Goal: Task Accomplishment & Management: Use online tool/utility

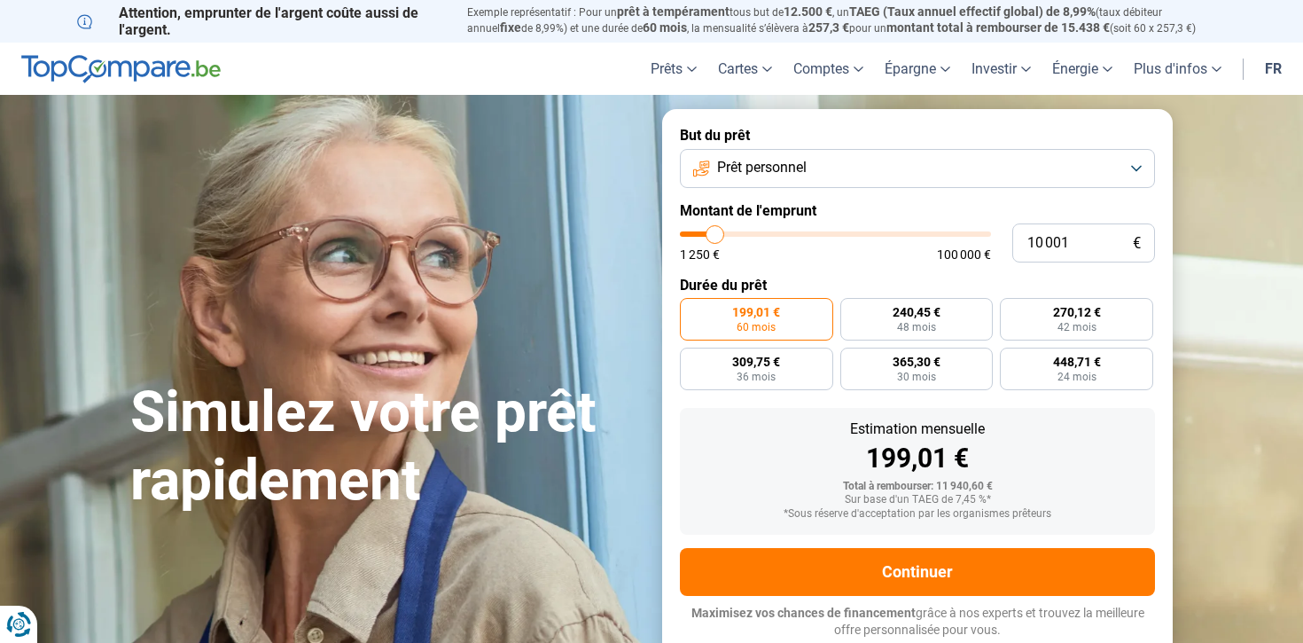
click at [1077, 153] on button "Prêt personnel" at bounding box center [917, 168] width 475 height 39
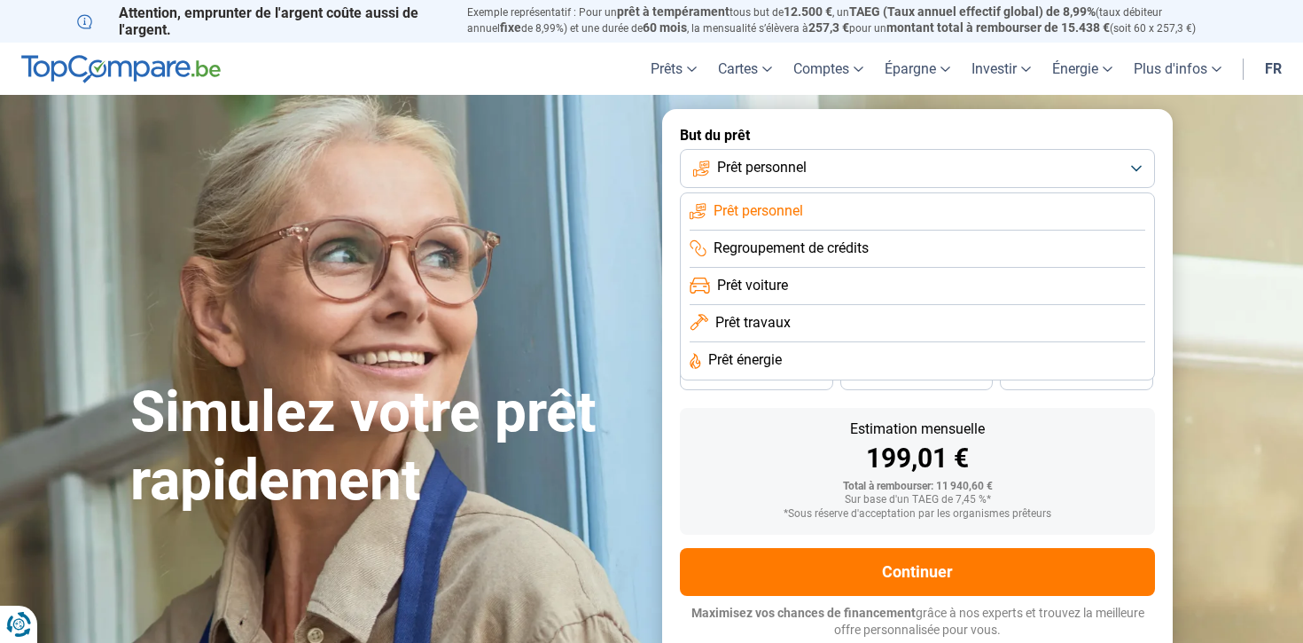
click at [1077, 153] on button "Prêt personnel" at bounding box center [917, 168] width 475 height 39
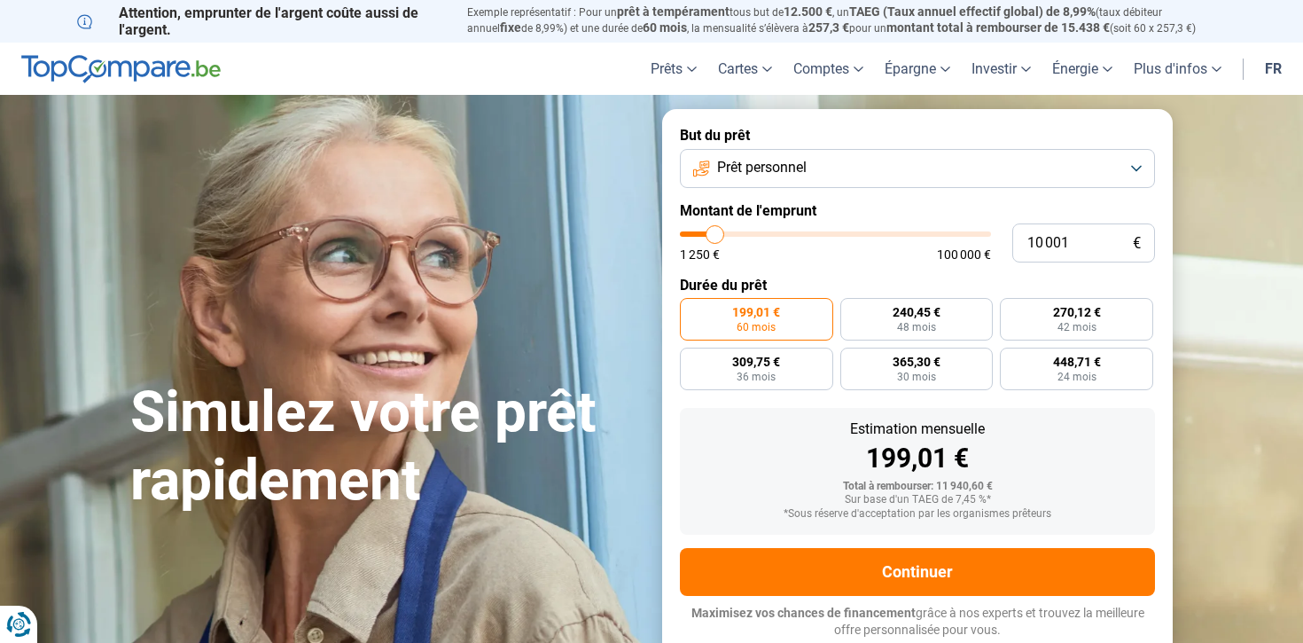
type input "10 750"
type input "10750"
type input "11 250"
type input "11250"
type input "12 500"
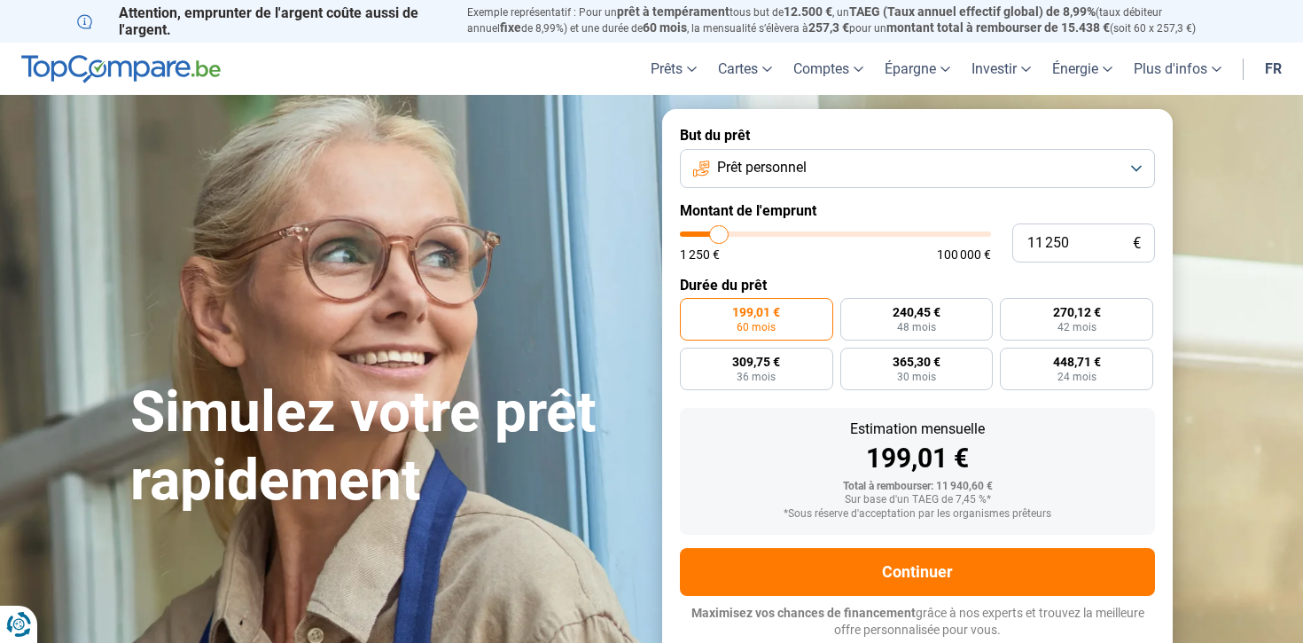
type input "12500"
type input "14 250"
type input "14250"
type input "16 000"
type input "16000"
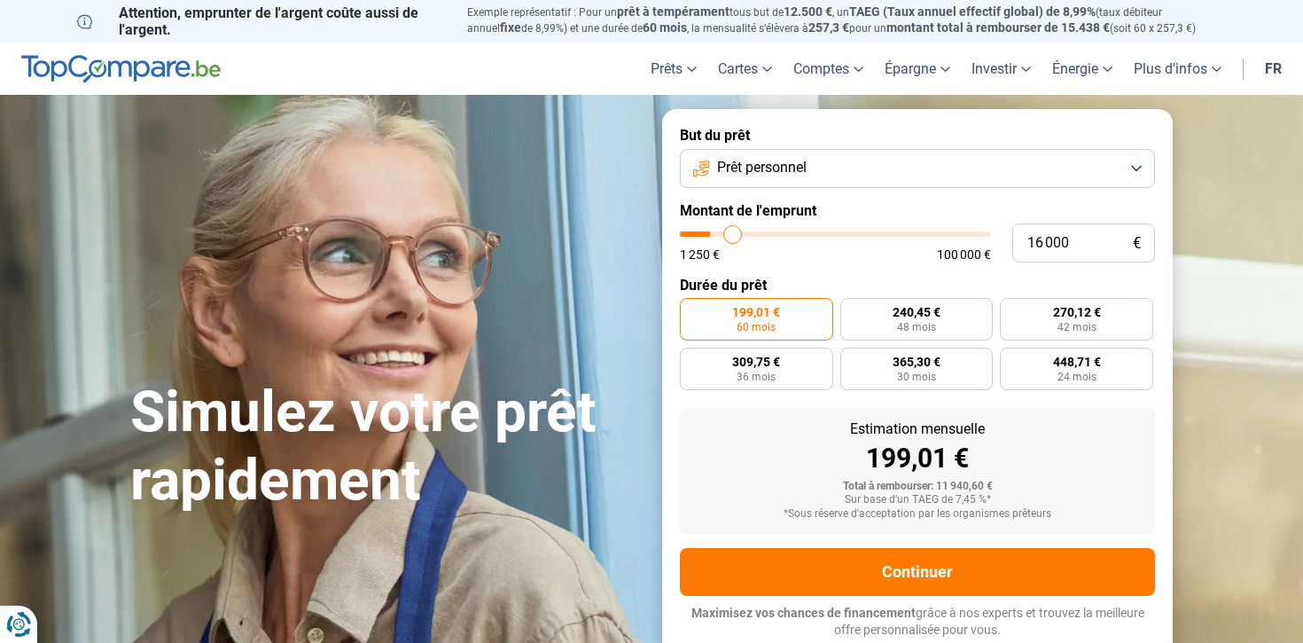
type input "18 250"
type input "18250"
type input "20 250"
type input "20250"
type input "21 750"
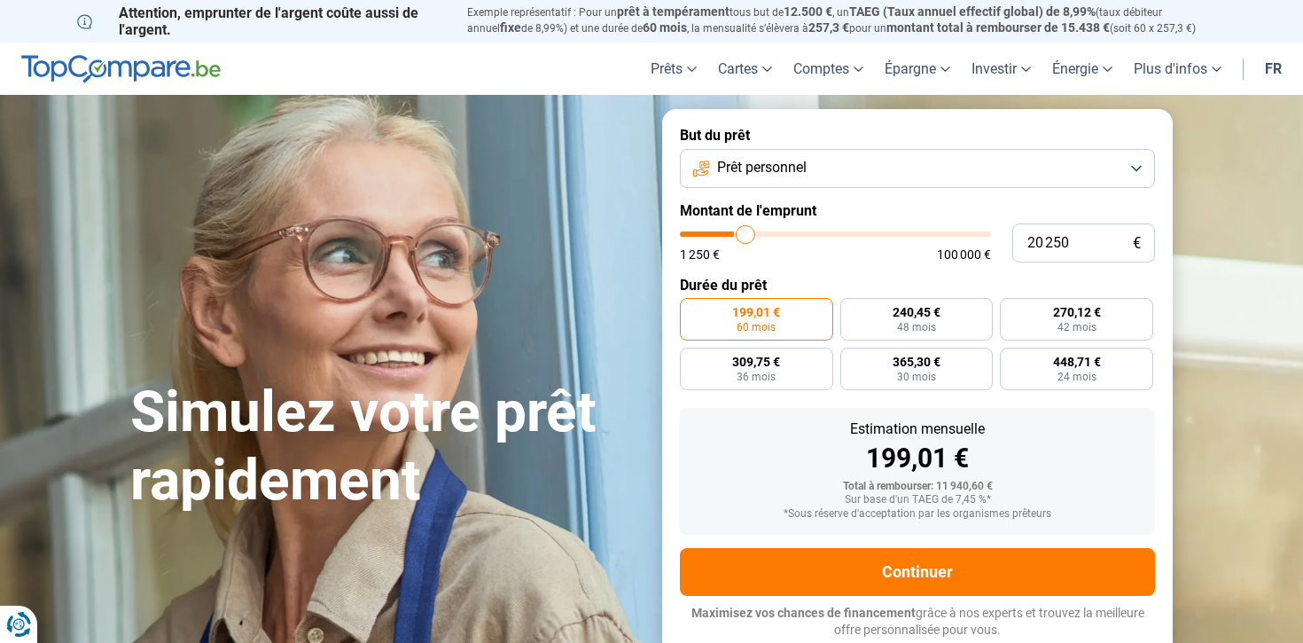
type input "21750"
type input "23 250"
type input "23250"
type input "24 750"
type input "24750"
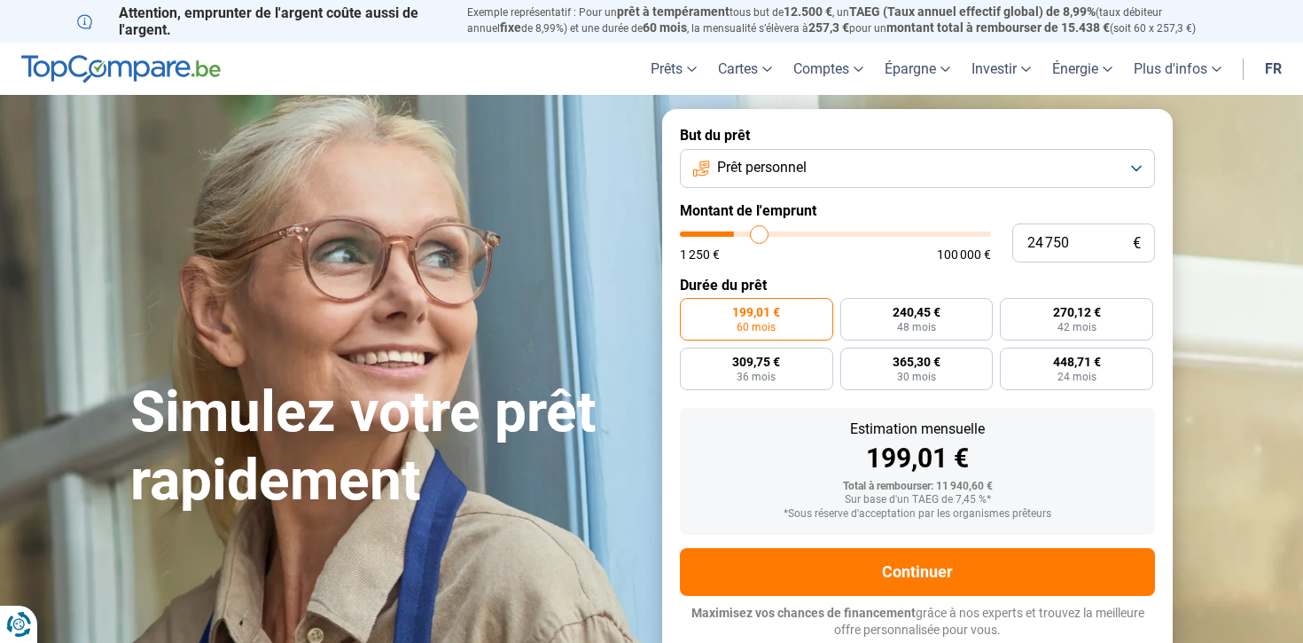
type input "25 750"
type input "25750"
type input "26 500"
type input "26500"
type input "27 250"
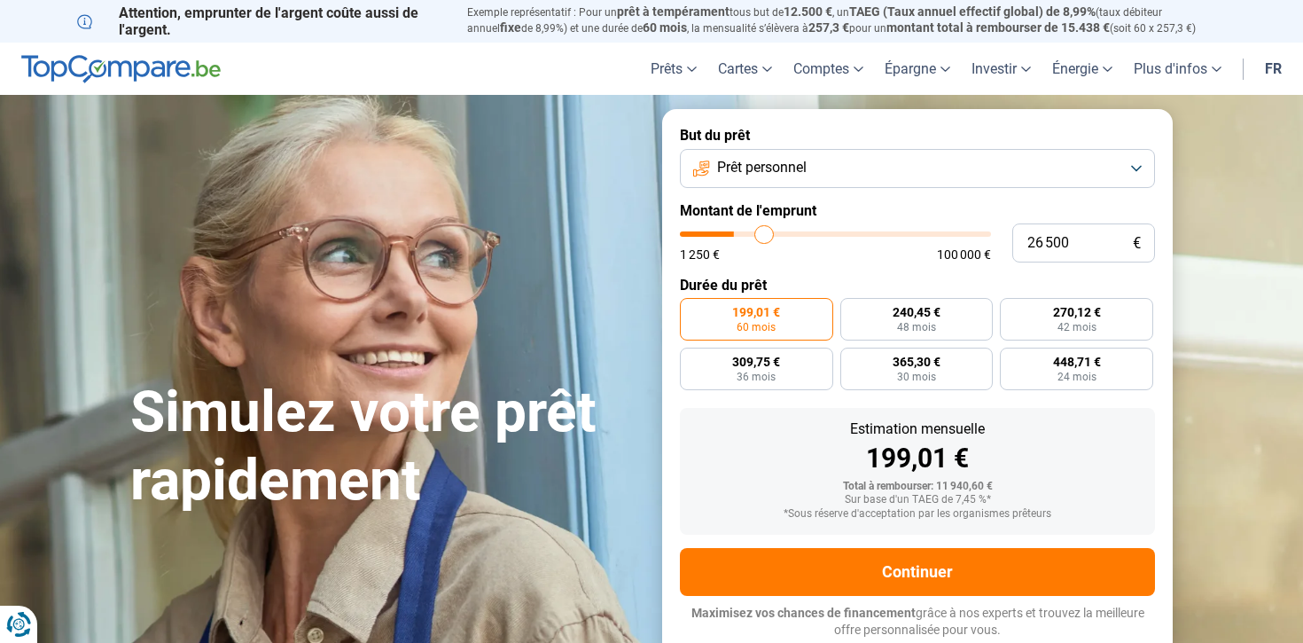
type input "27250"
type input "27 750"
type input "27750"
type input "28 000"
type input "28000"
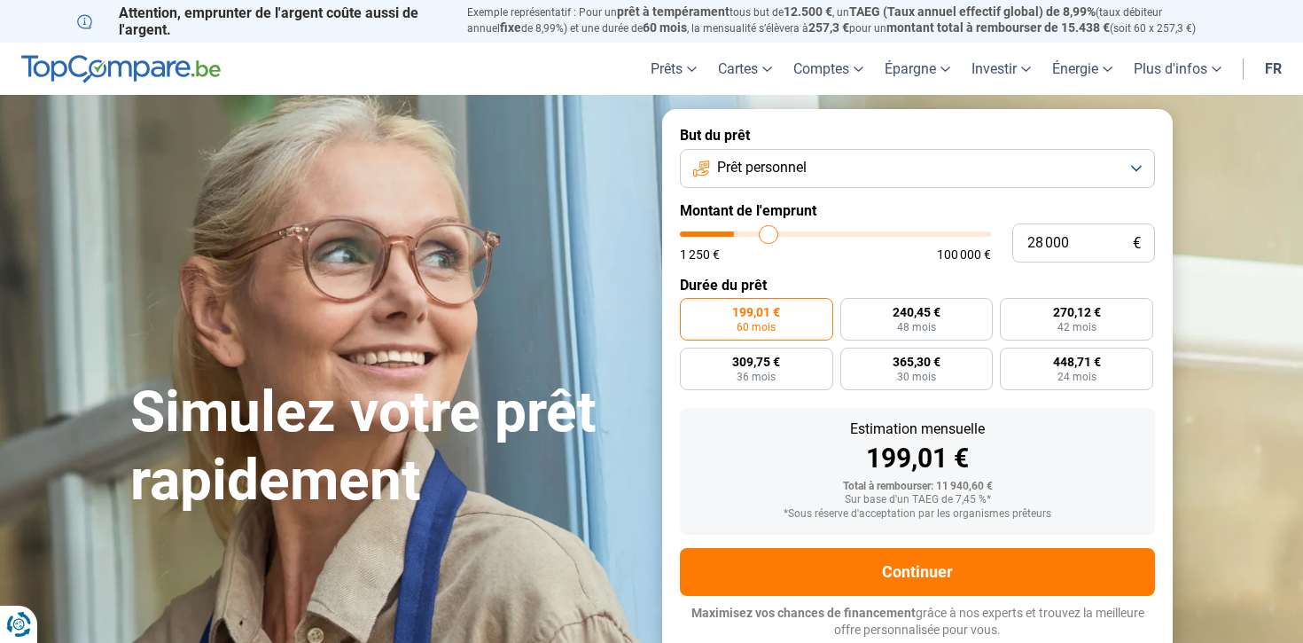
type input "28 250"
type input "28250"
type input "28 500"
type input "28500"
type input "28 750"
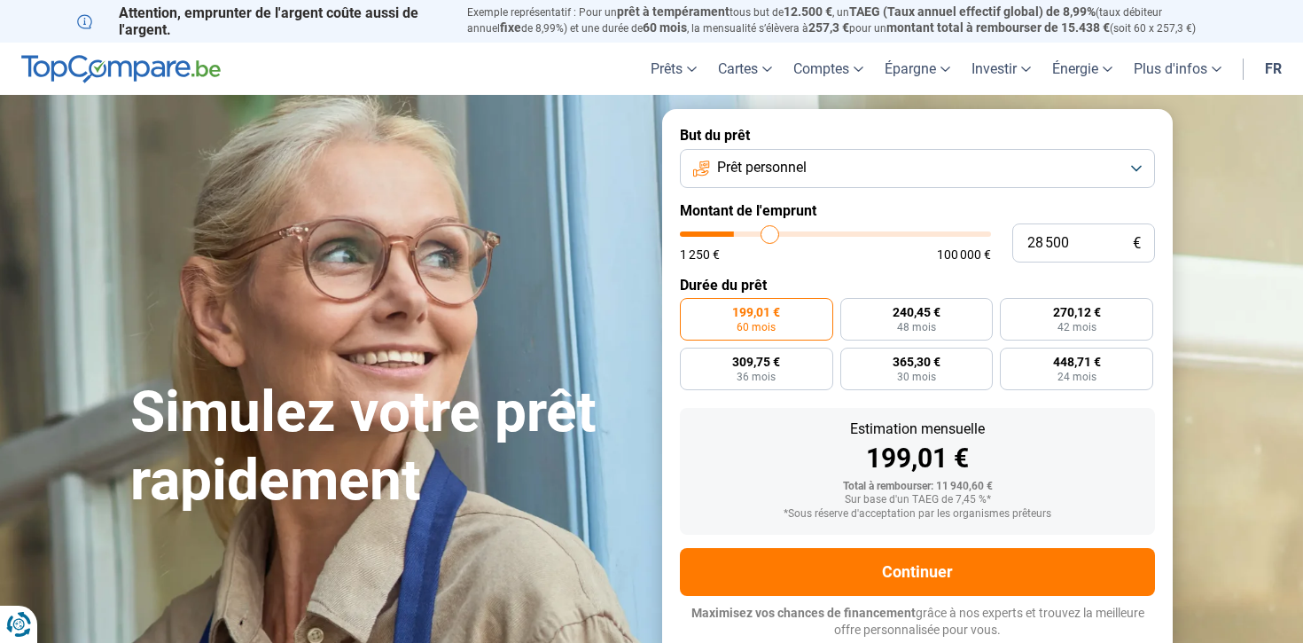
type input "28750"
type input "29 000"
type input "29000"
type input "29 500"
type input "29500"
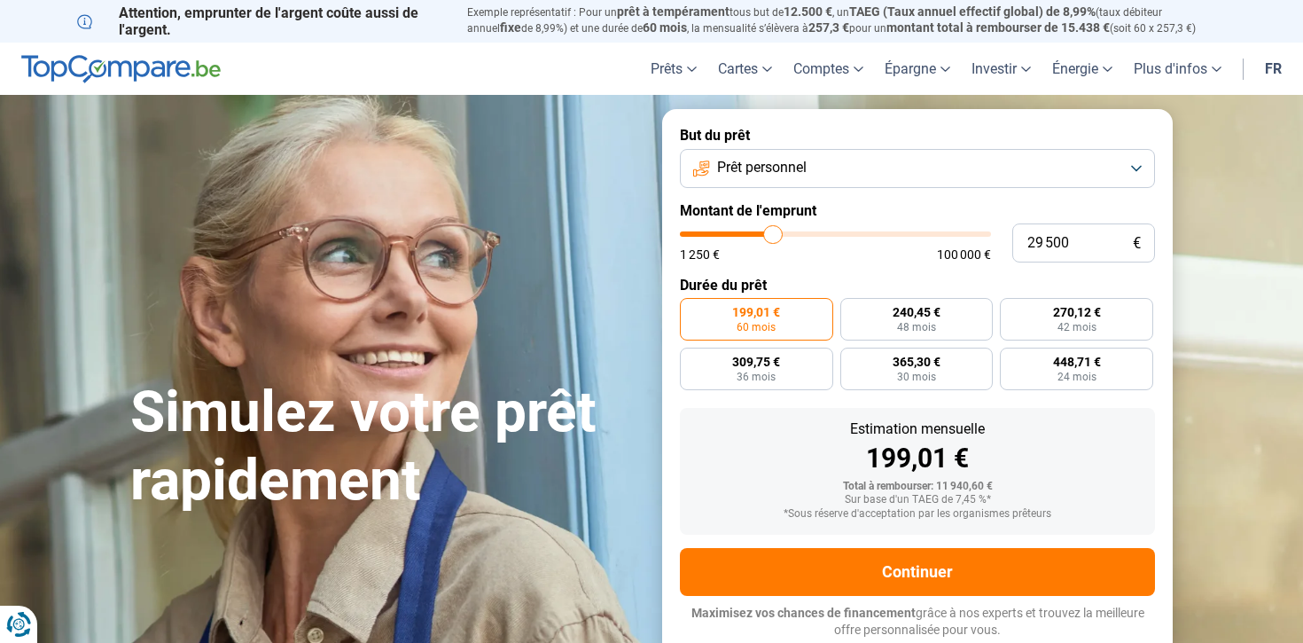
type input "29 750"
type input "29750"
type input "30 250"
type input "30250"
type input "30 750"
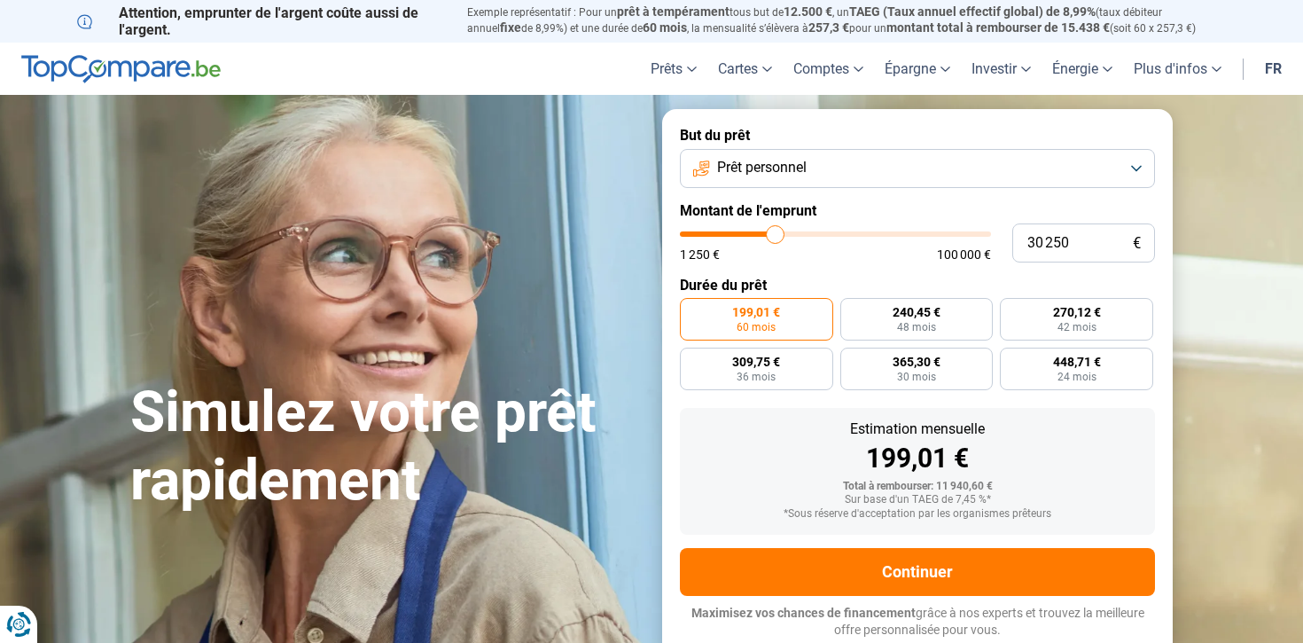
type input "30750"
type input "31 000"
type input "31000"
type input "31 500"
type input "31500"
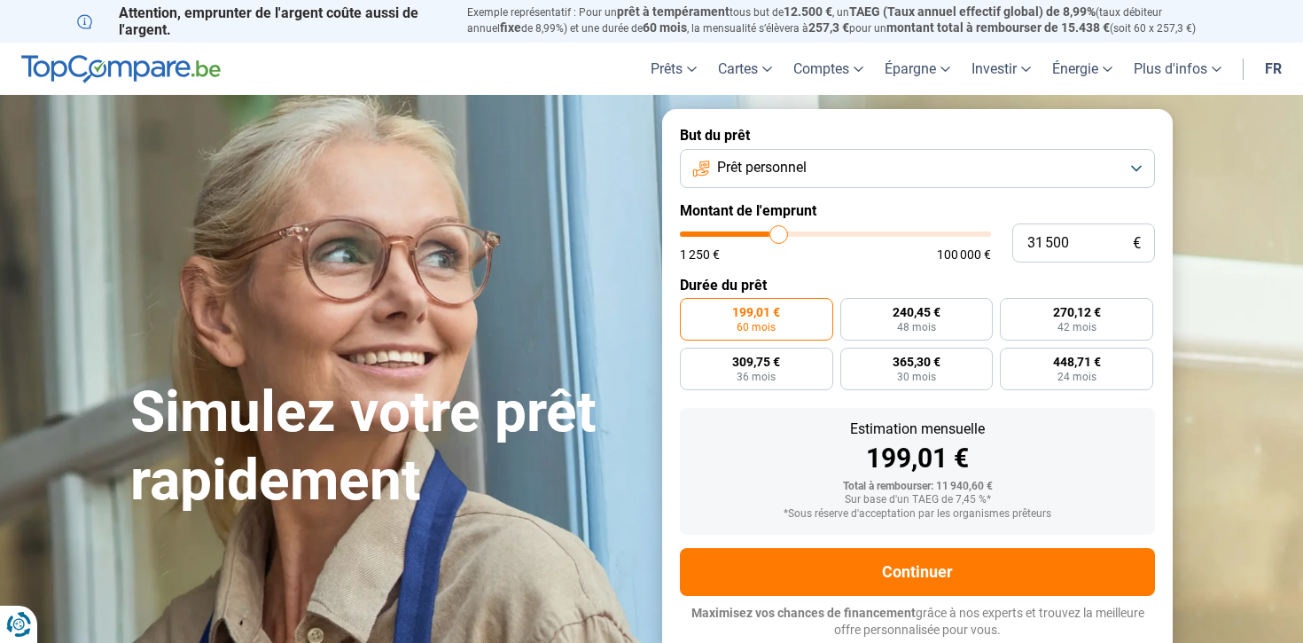
type input "31 750"
type input "31750"
type input "32 250"
type input "32250"
type input "32 500"
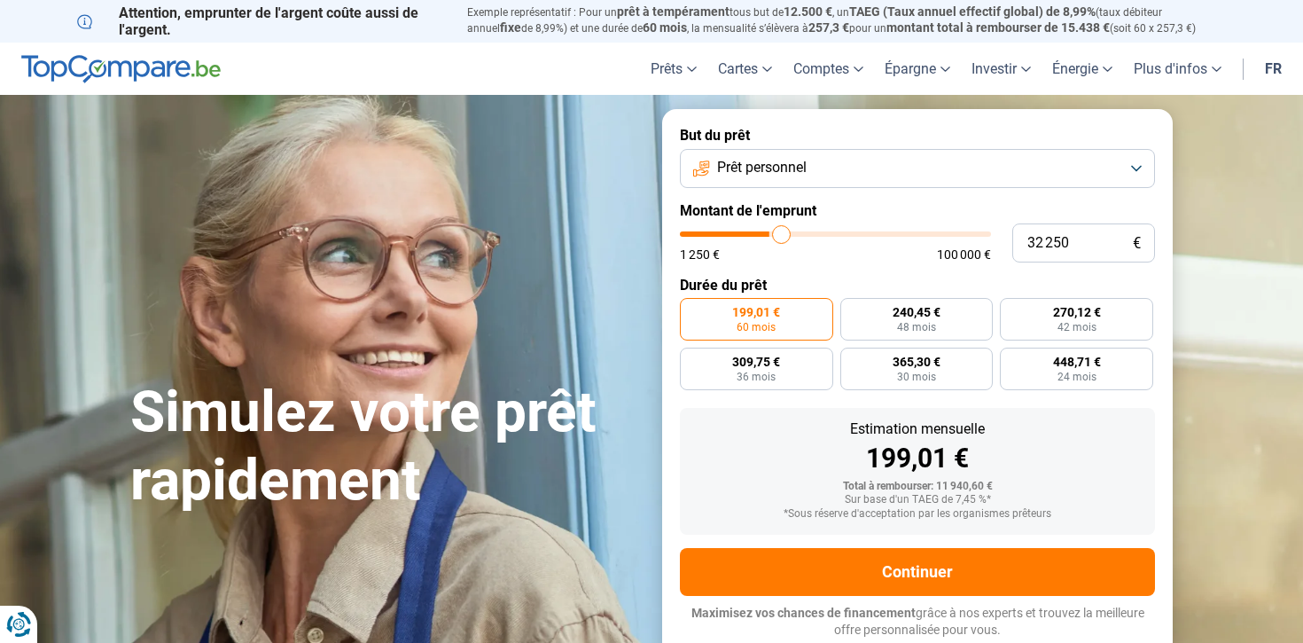
type input "32500"
type input "32 750"
type input "32750"
type input "33 000"
type input "33000"
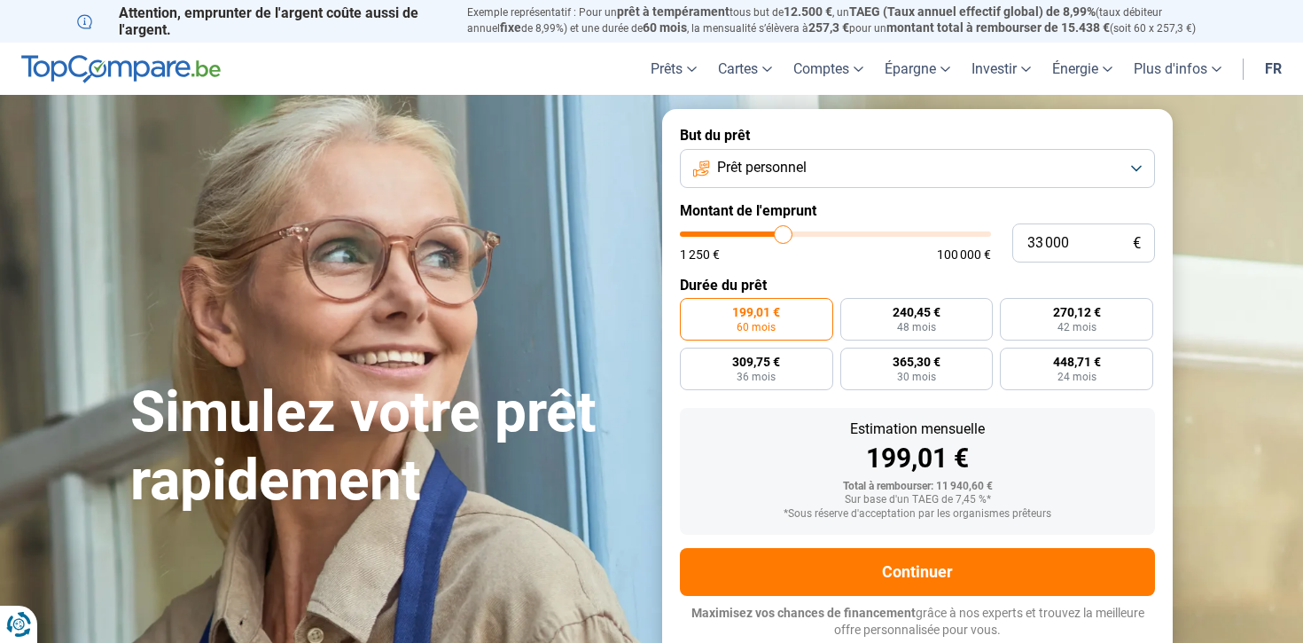
type input "33 250"
type input "33250"
type input "33 500"
type input "33500"
type input "33 750"
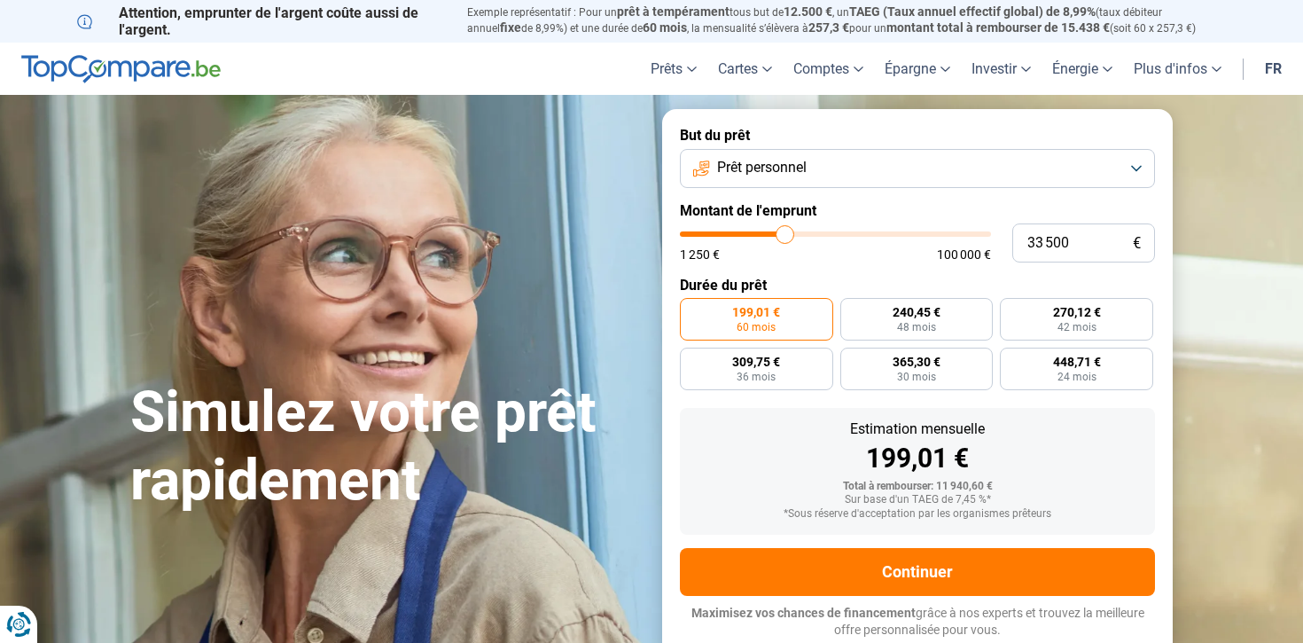
type input "33750"
type input "34 000"
type input "34000"
type input "34 500"
type input "34500"
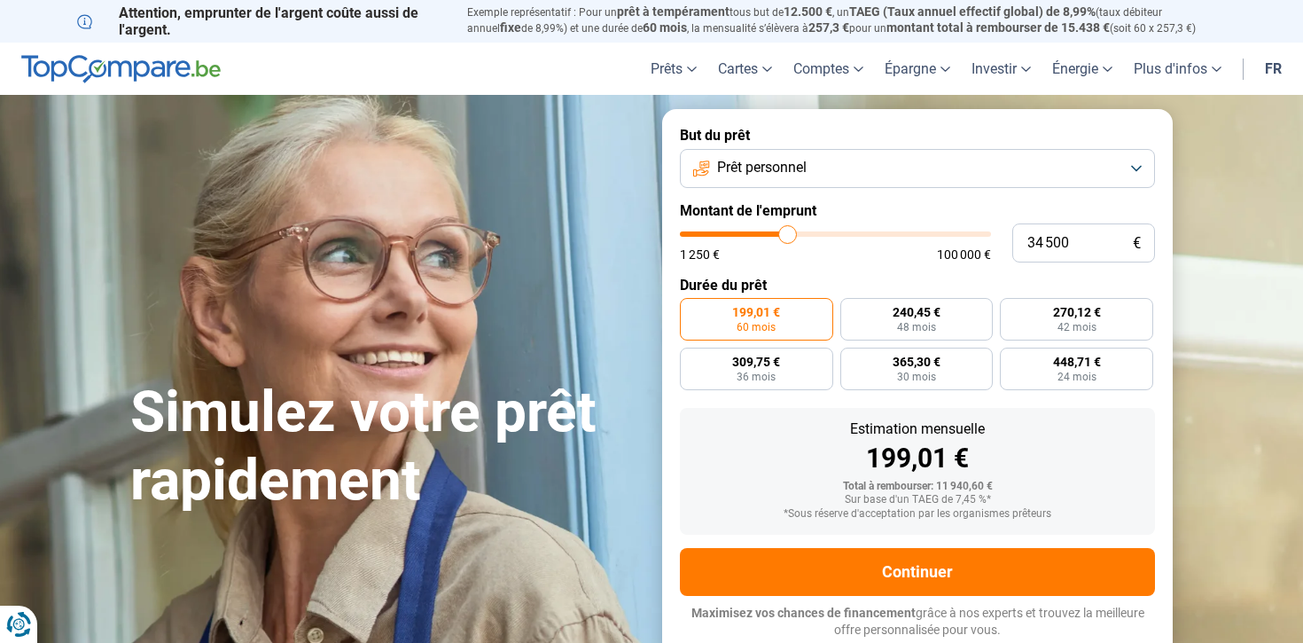
type input "34 750"
type input "34750"
type input "35 500"
type input "35500"
type input "36 000"
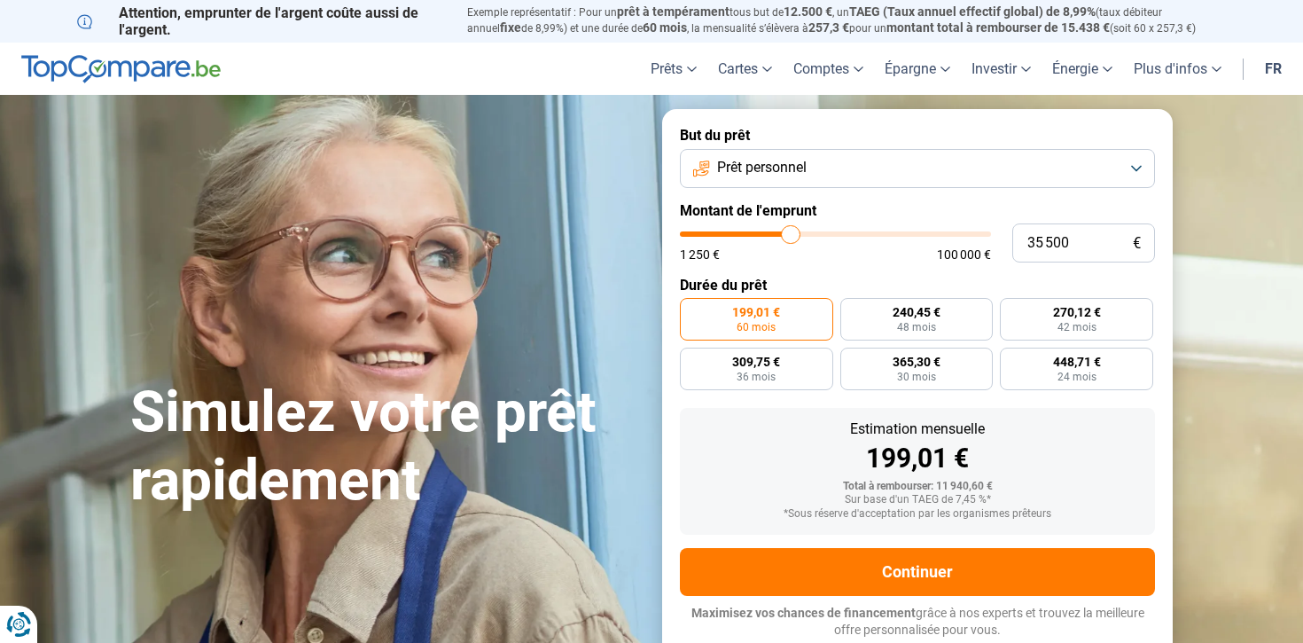
type input "36000"
type input "36 750"
type input "36750"
type input "37 250"
type input "37250"
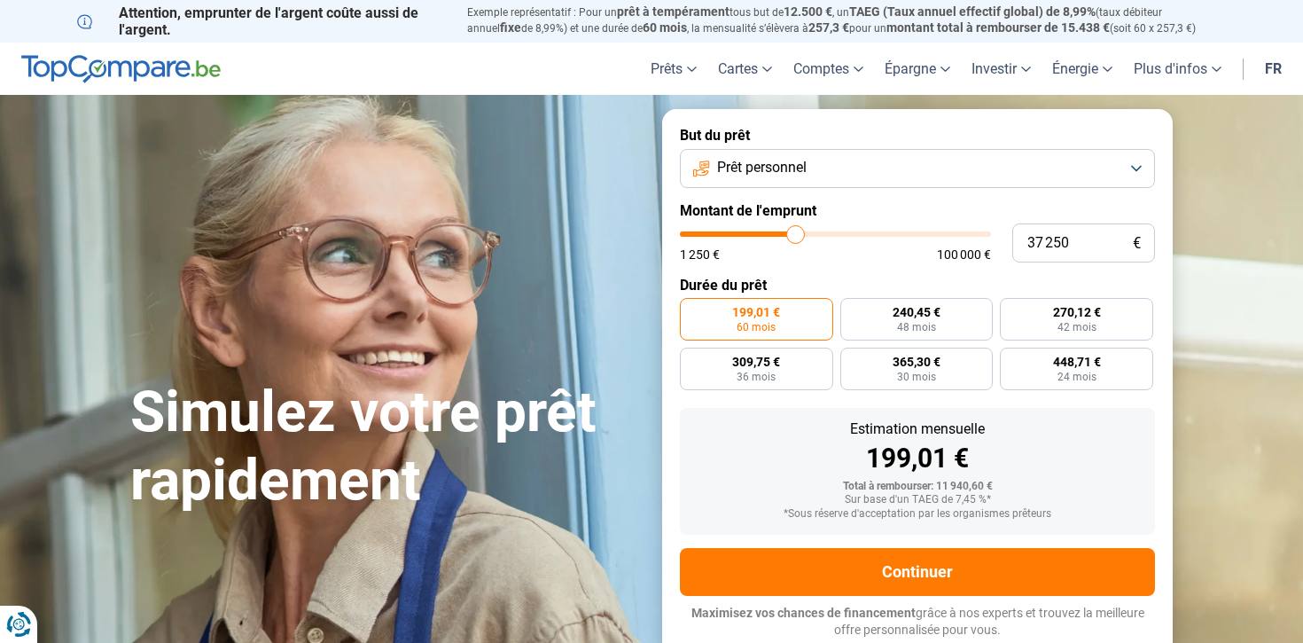
type input "37 750"
type input "37750"
type input "38 250"
type input "38250"
type input "38 500"
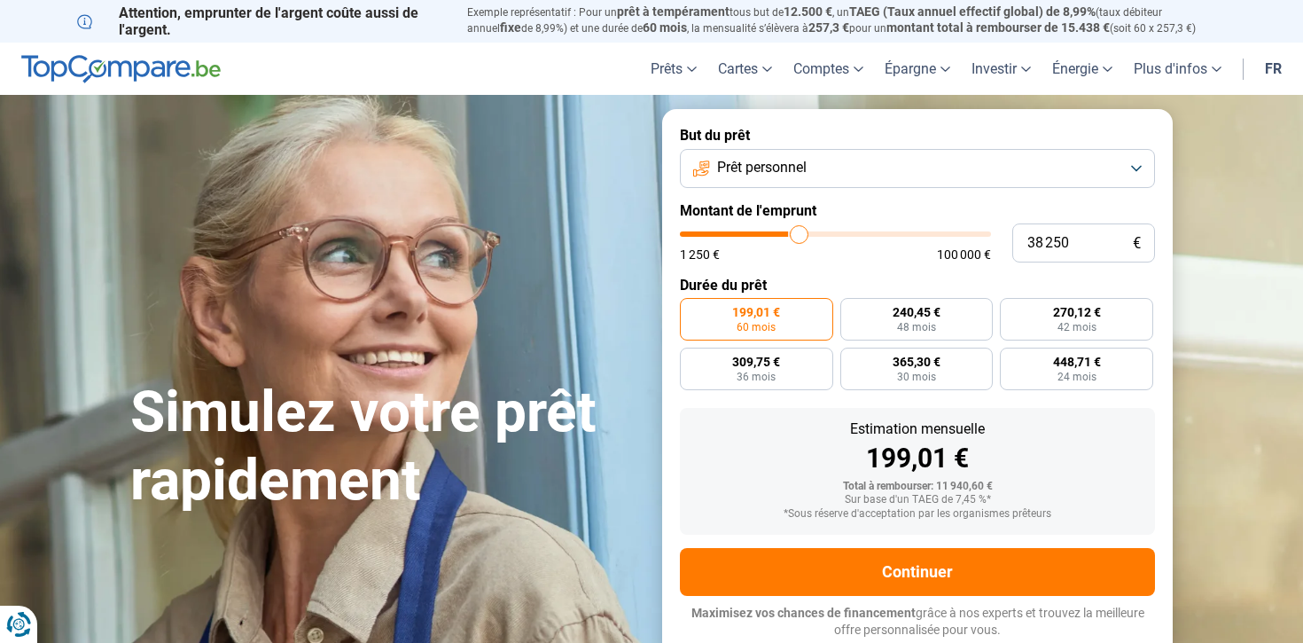
type input "38500"
type input "38 750"
type input "38750"
type input "39 000"
type input "39000"
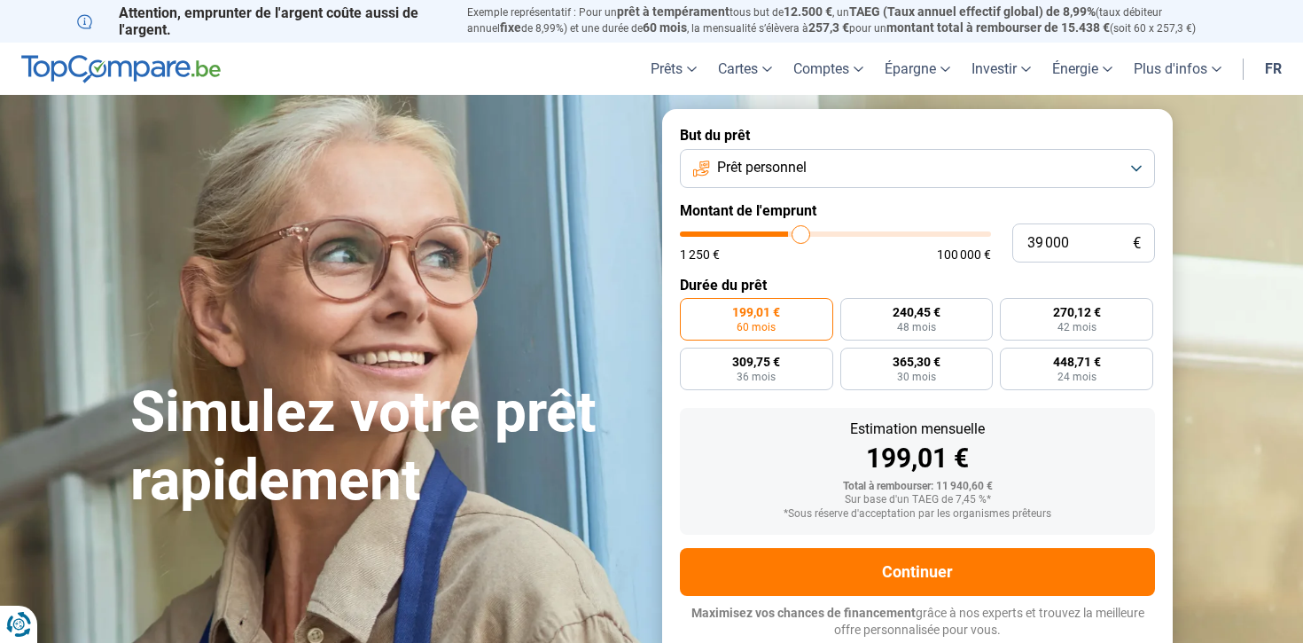
type input "39 250"
type input "39250"
type input "39 500"
type input "39500"
type input "39 750"
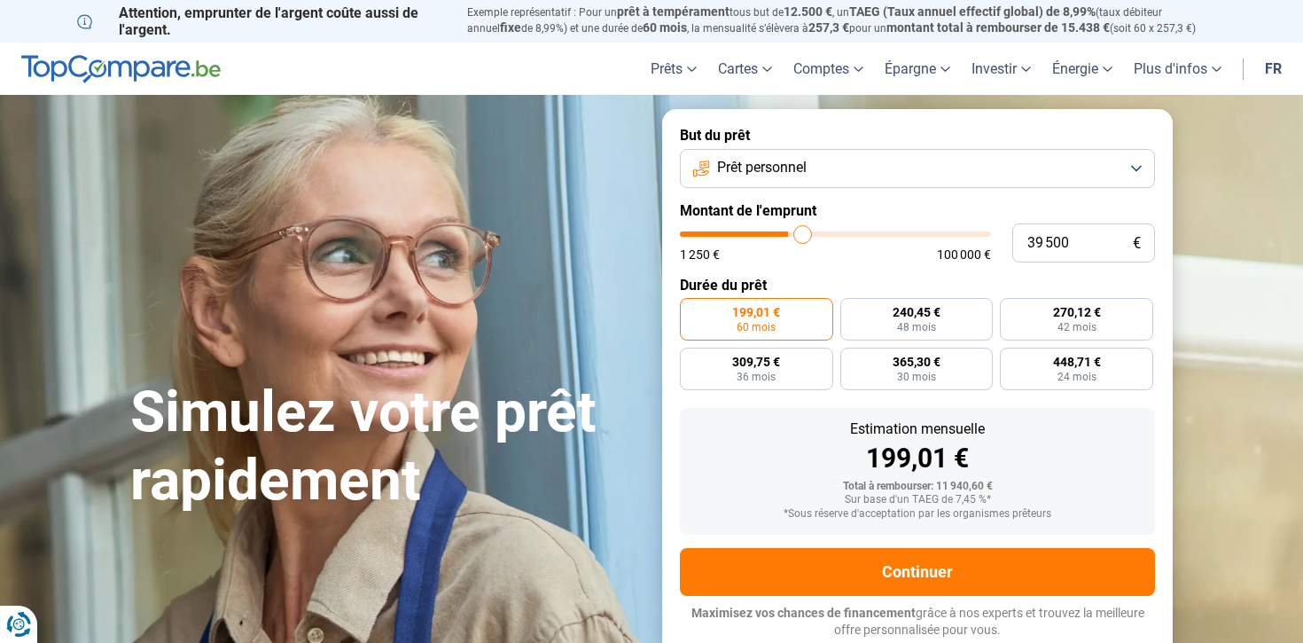
type input "39750"
type input "40 000"
type input "40000"
type input "40 250"
type input "40250"
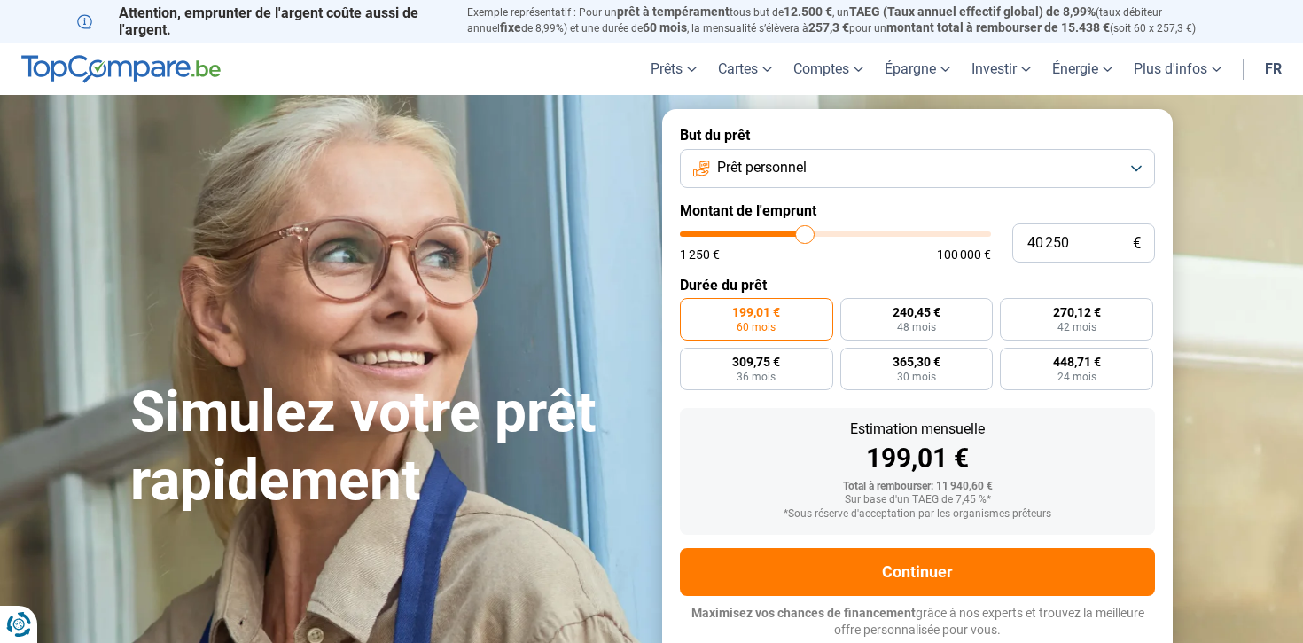
type input "40 500"
type input "40500"
type input "40 750"
type input "40750"
type input "41 000"
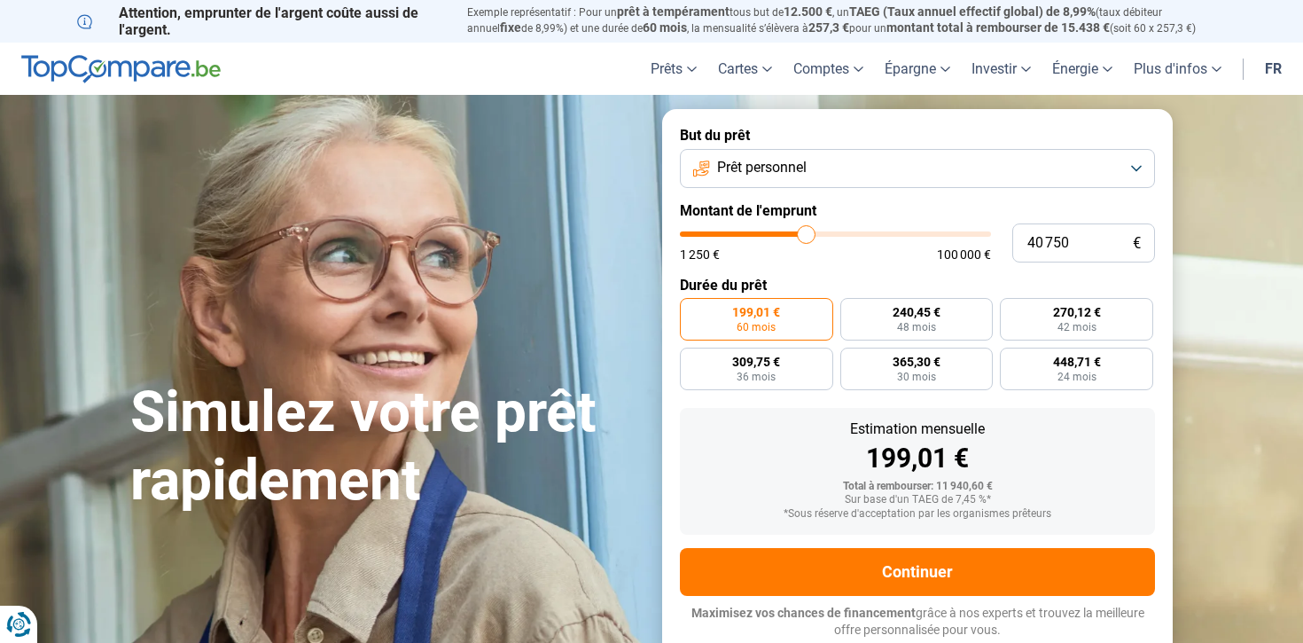
type input "41000"
type input "41 250"
type input "41250"
type input "41 500"
type input "41500"
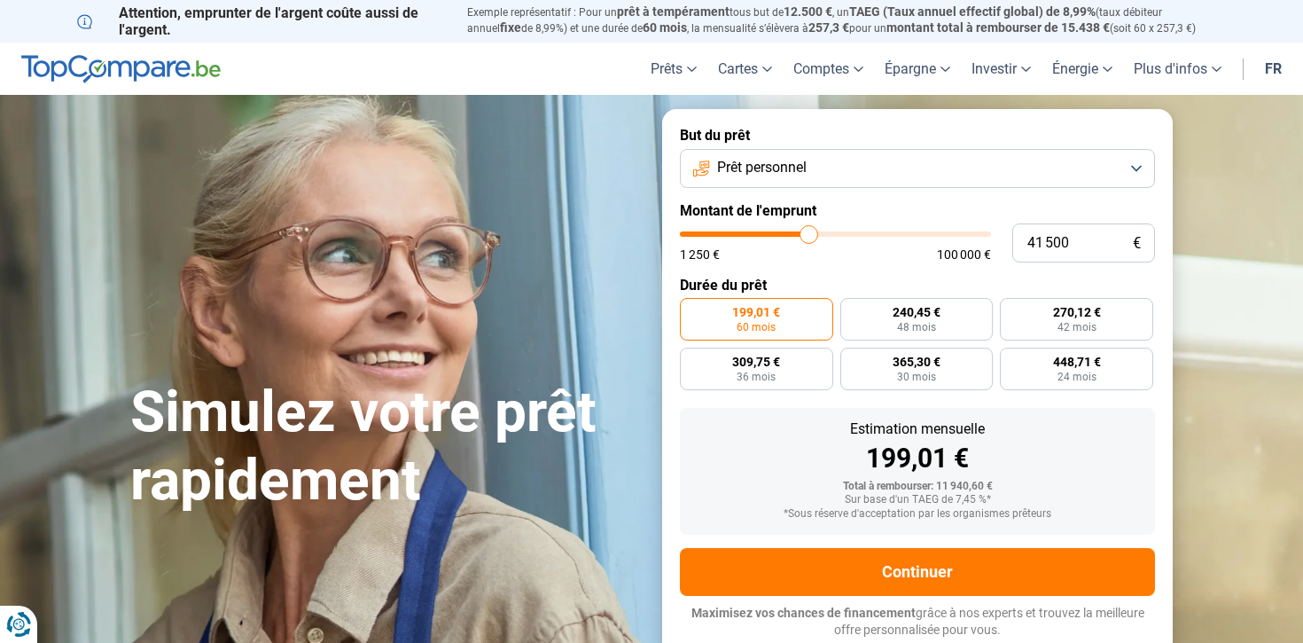
type input "41 750"
type input "41750"
type input "42 000"
type input "42000"
type input "42 250"
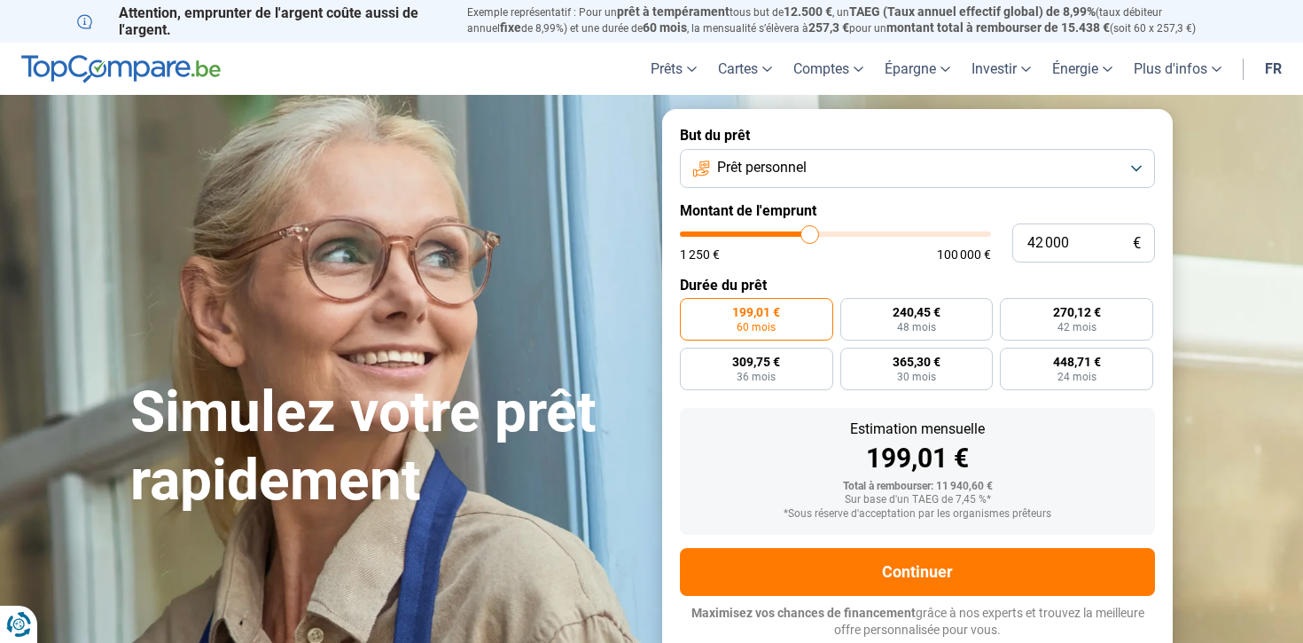
type input "42250"
type input "42 500"
type input "42500"
type input "42 750"
type input "42750"
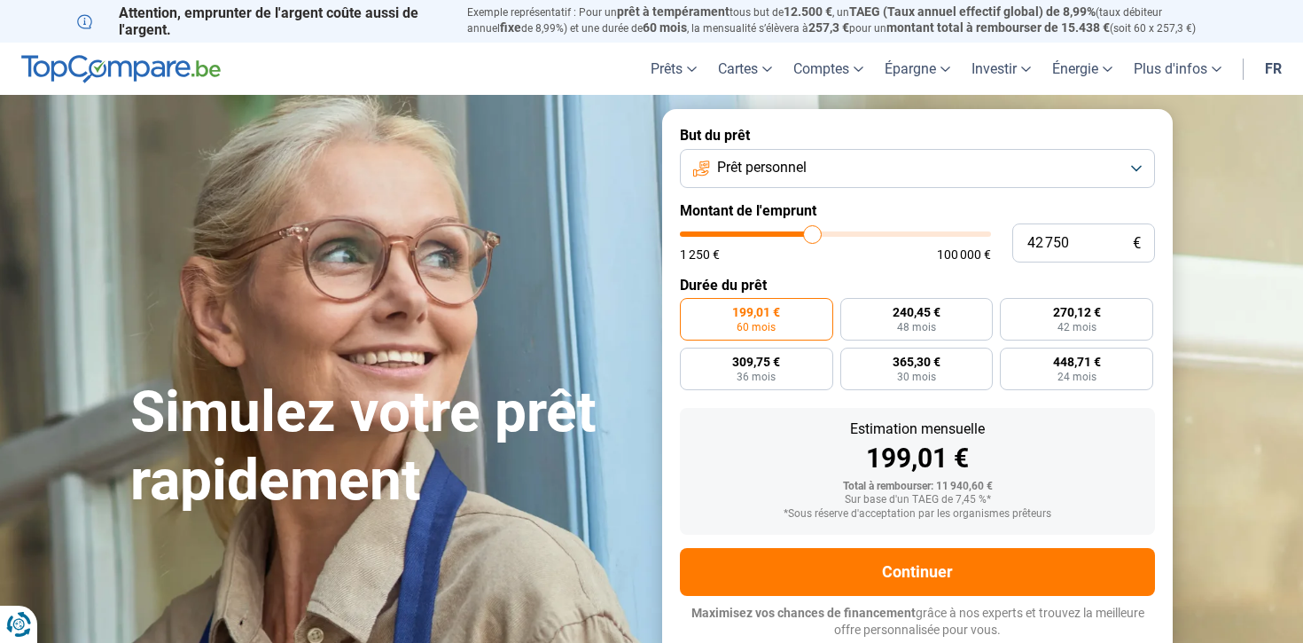
type input "43 000"
type input "43000"
type input "43 250"
type input "43250"
type input "43 500"
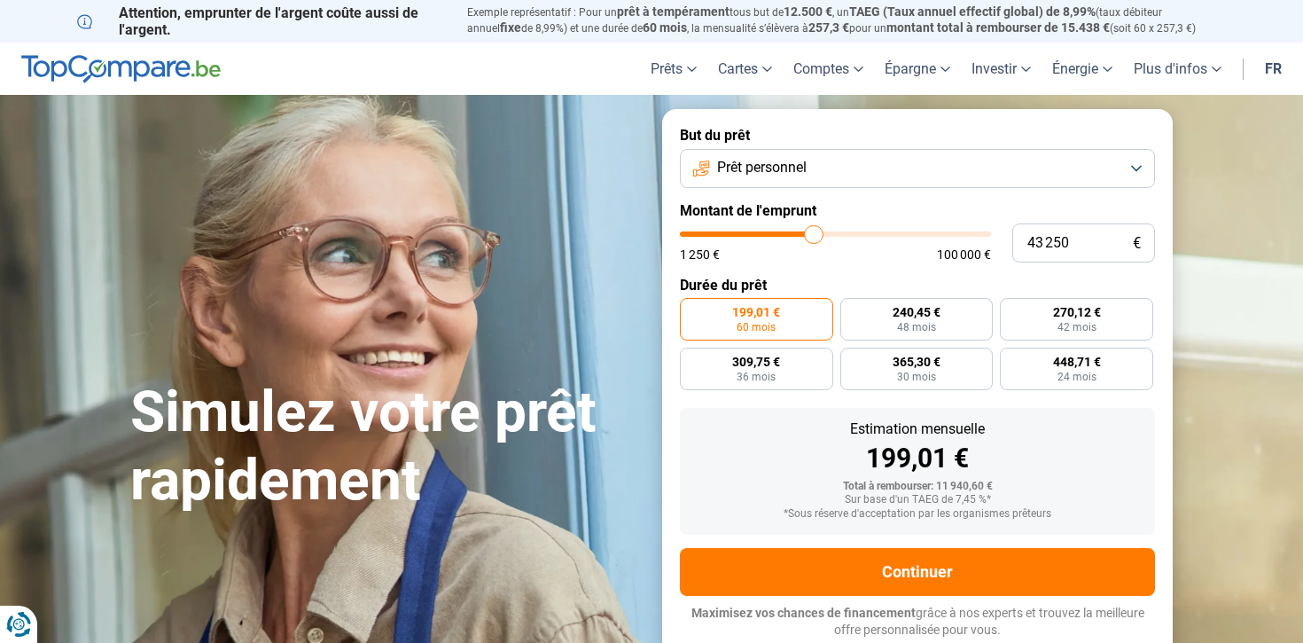
type input "43500"
type input "43 750"
type input "43750"
type input "44 000"
type input "44000"
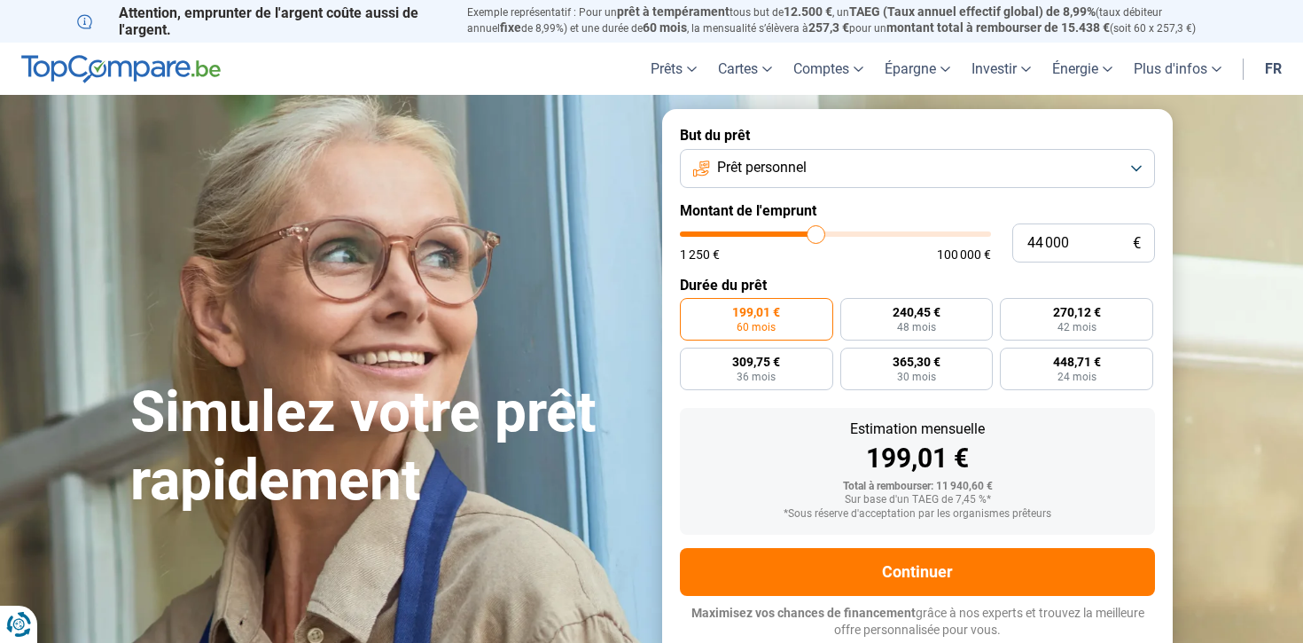
type input "44 250"
type input "44250"
type input "44 500"
type input "44500"
type input "44 750"
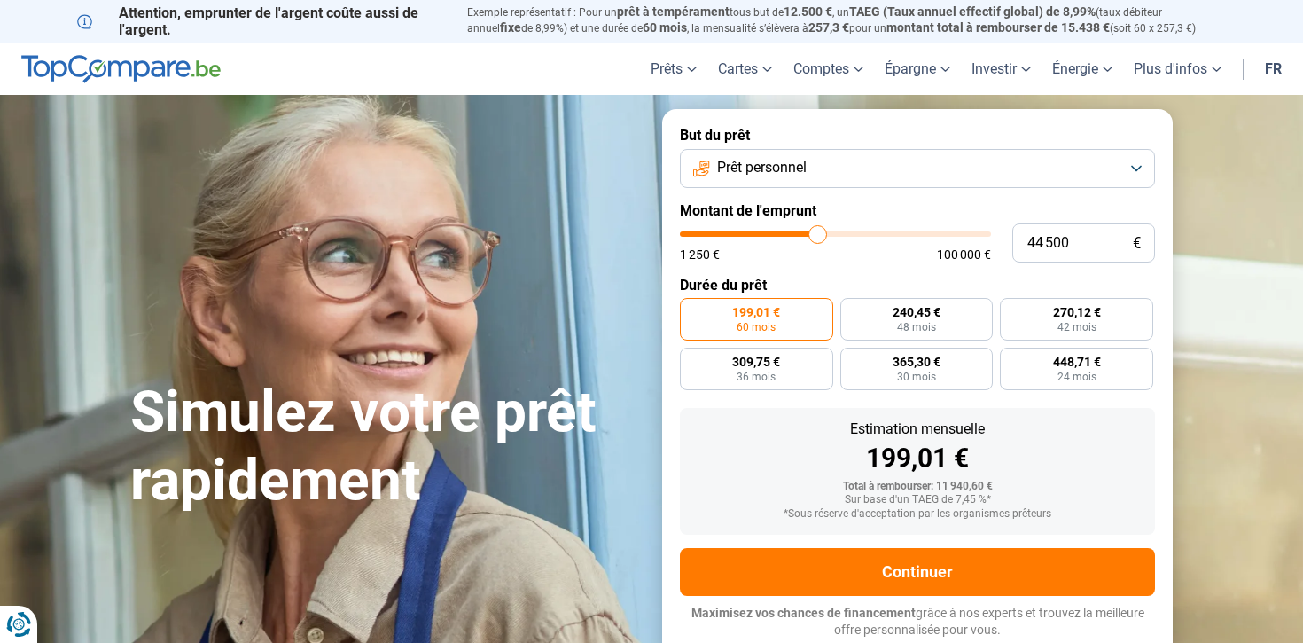
type input "44750"
type input "45 000"
type input "45000"
type input "45 250"
type input "45250"
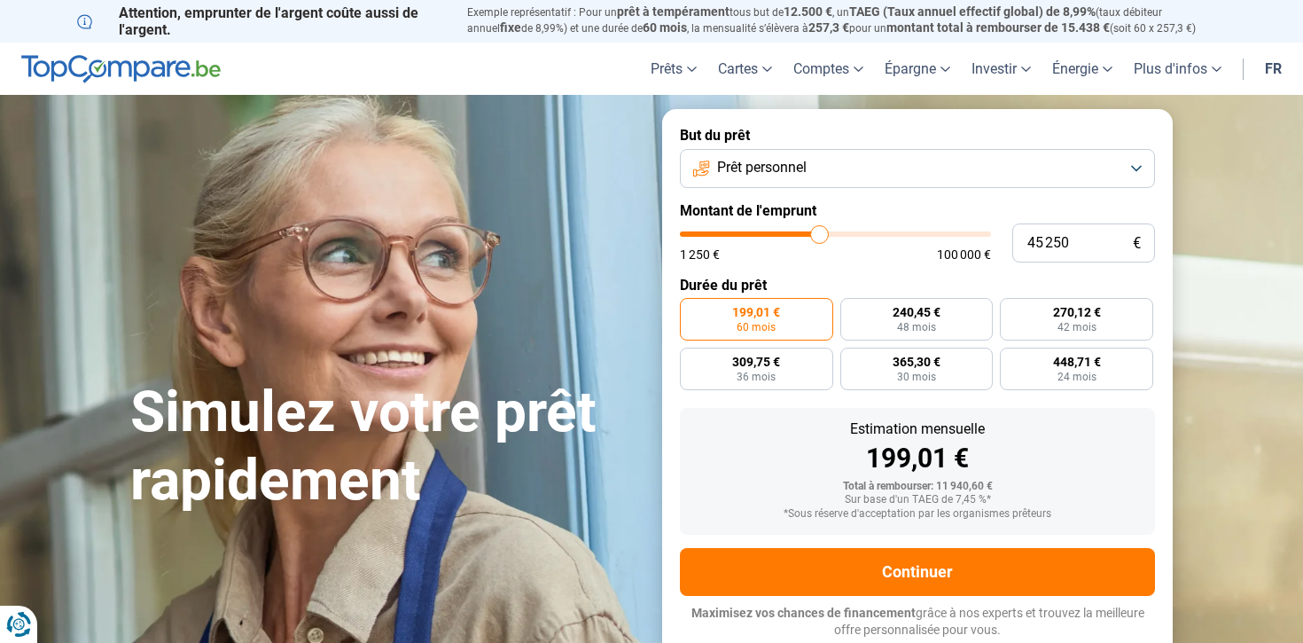
type input "45 500"
type input "45500"
type input "45 750"
type input "45750"
type input "46 000"
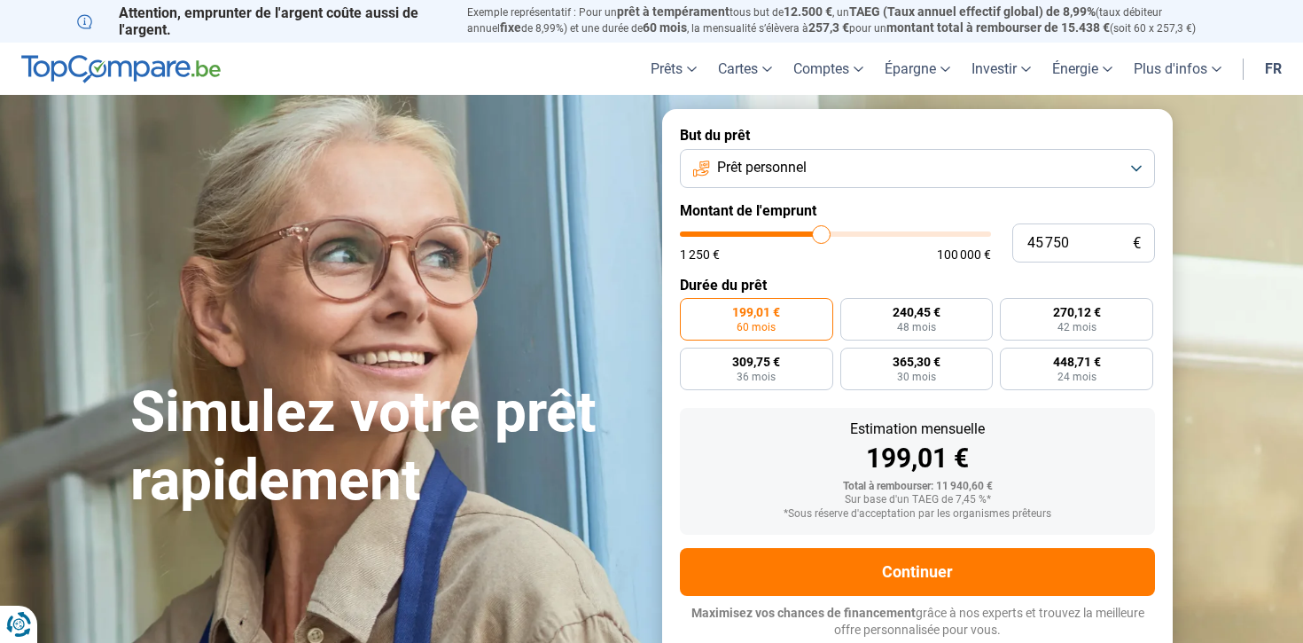
type input "46000"
type input "46 250"
type input "46250"
type input "46 500"
type input "46500"
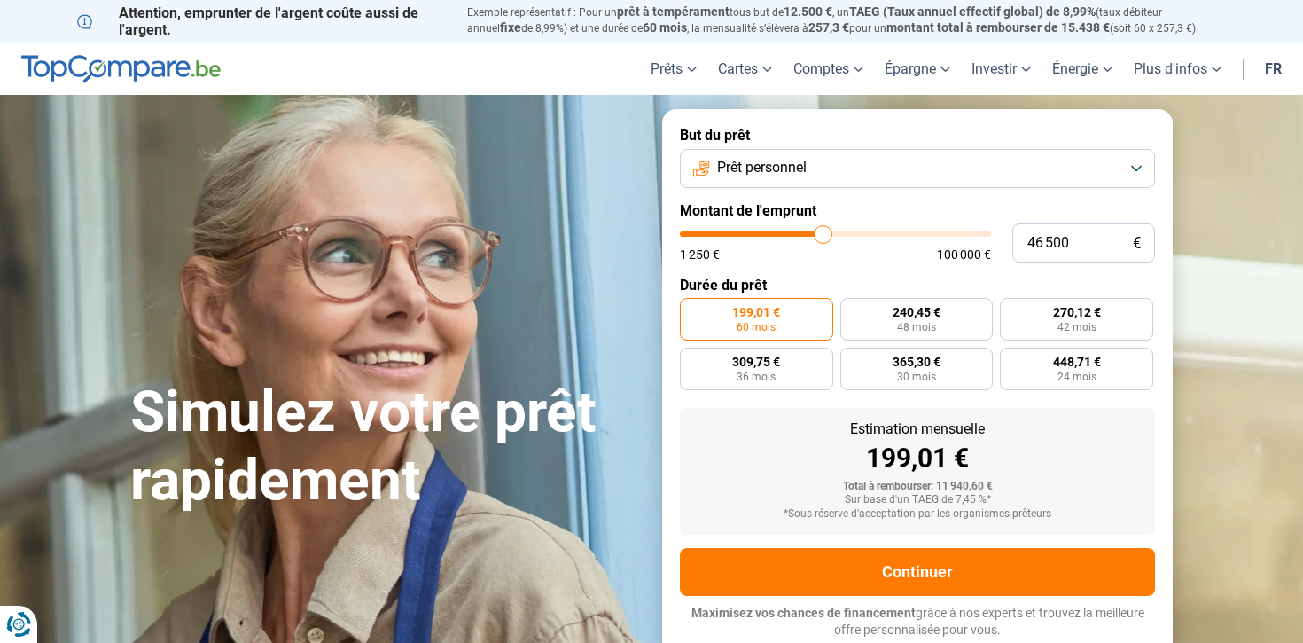
type input "46 750"
type input "46750"
type input "47 000"
type input "47000"
type input "47 250"
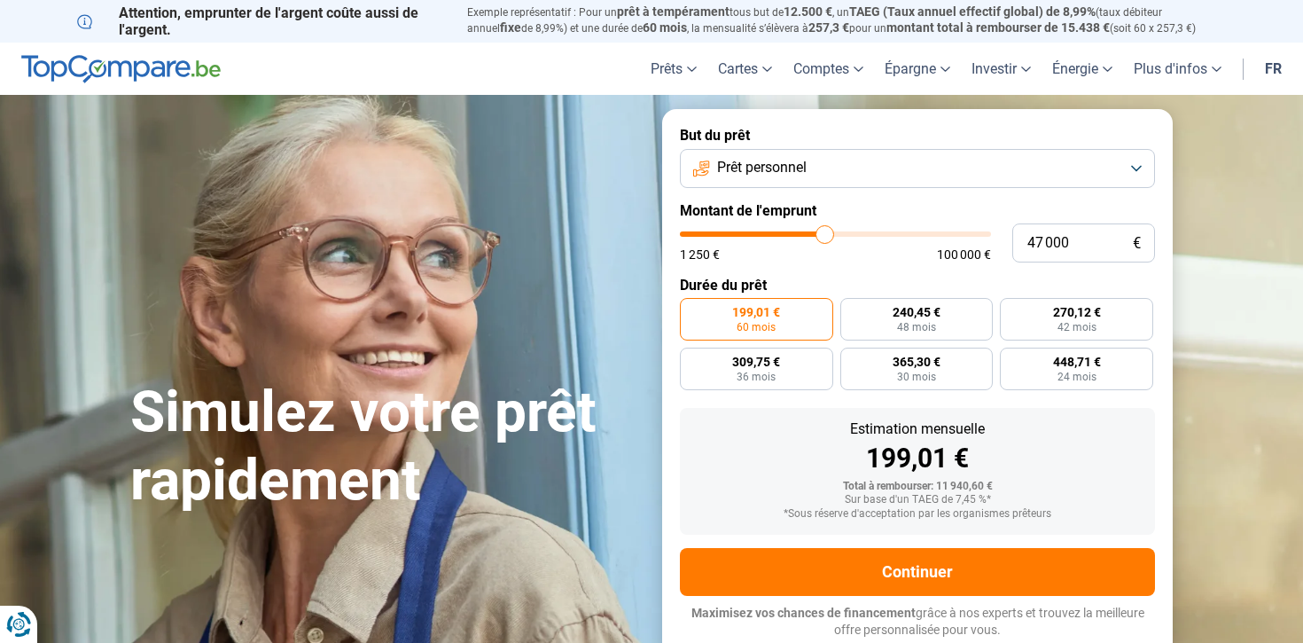
type input "47250"
type input "47 500"
type input "47500"
type input "47 750"
type input "47750"
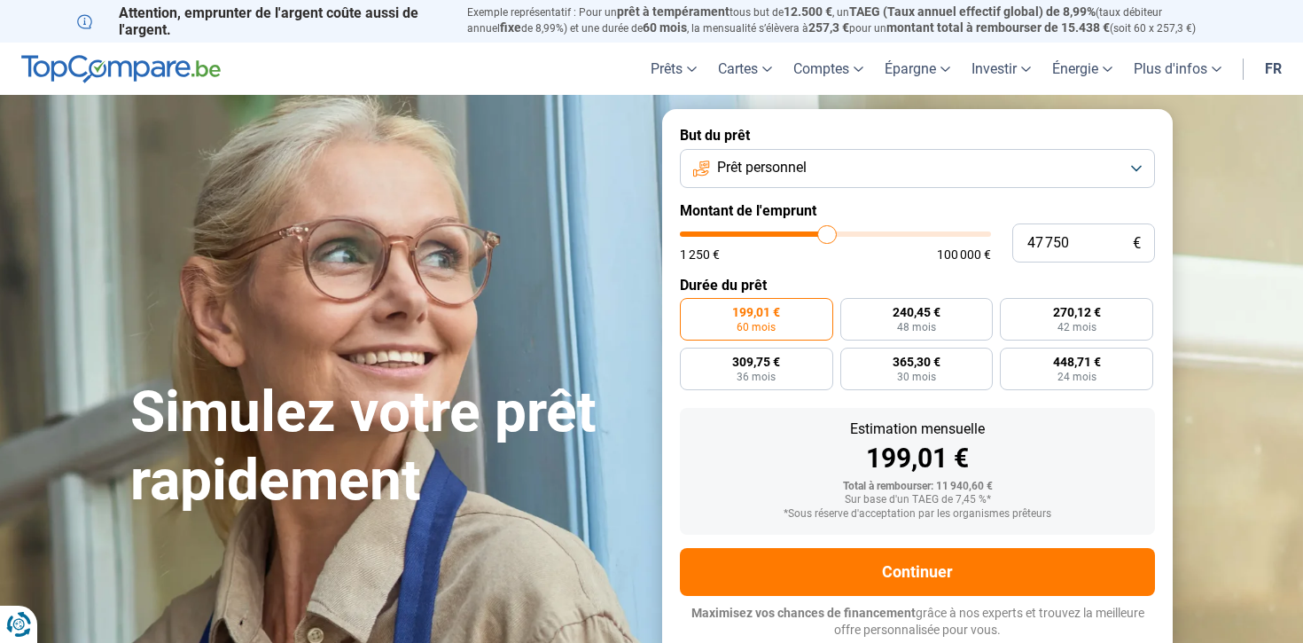
type input "48 000"
type input "48000"
type input "48 250"
type input "48250"
type input "48 500"
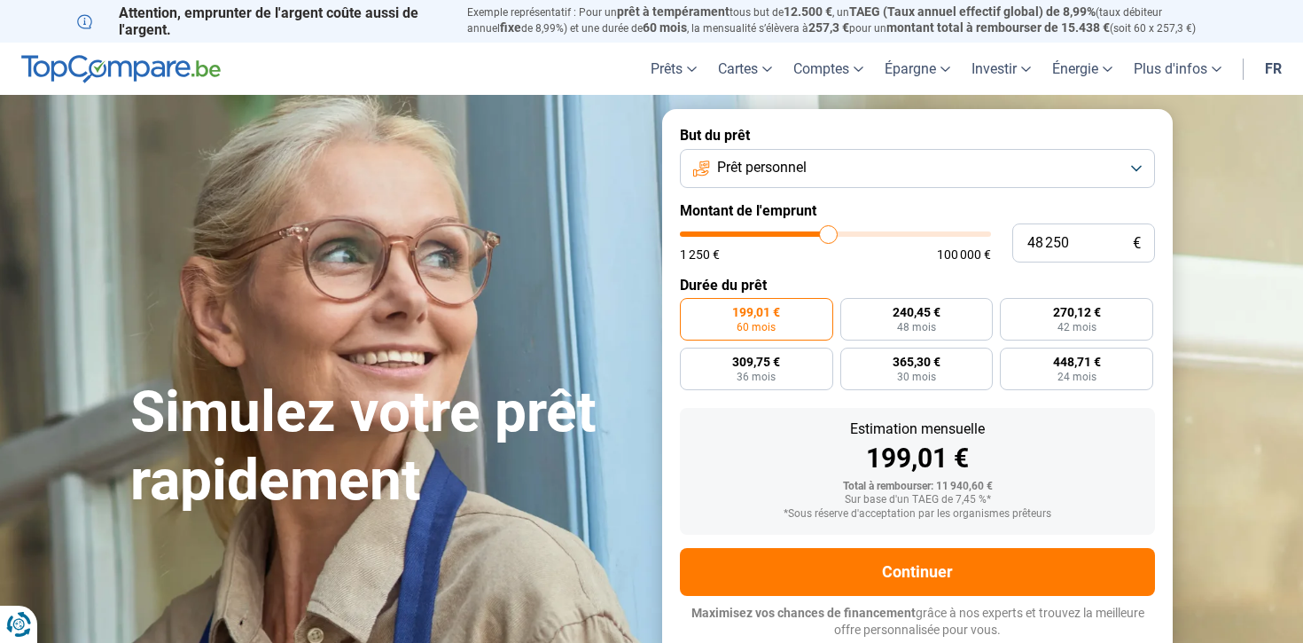
type input "48500"
type input "48 750"
type input "48750"
type input "49 000"
type input "49000"
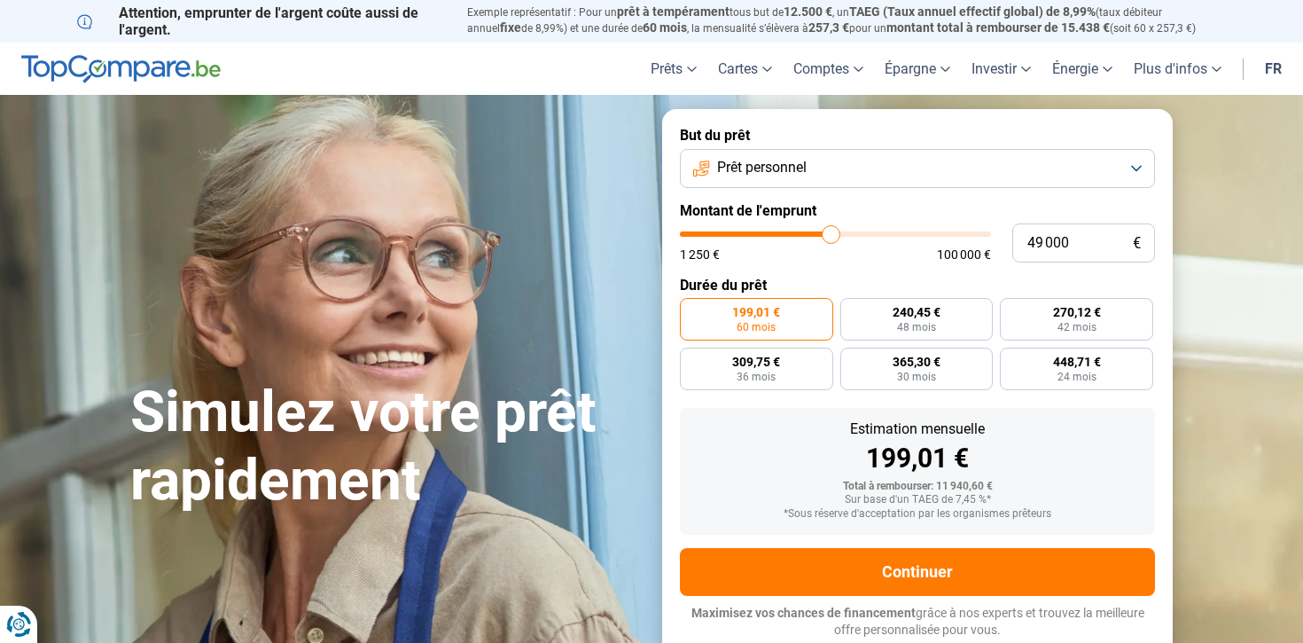
type input "49 250"
type input "49250"
type input "49 500"
type input "49500"
type input "49 750"
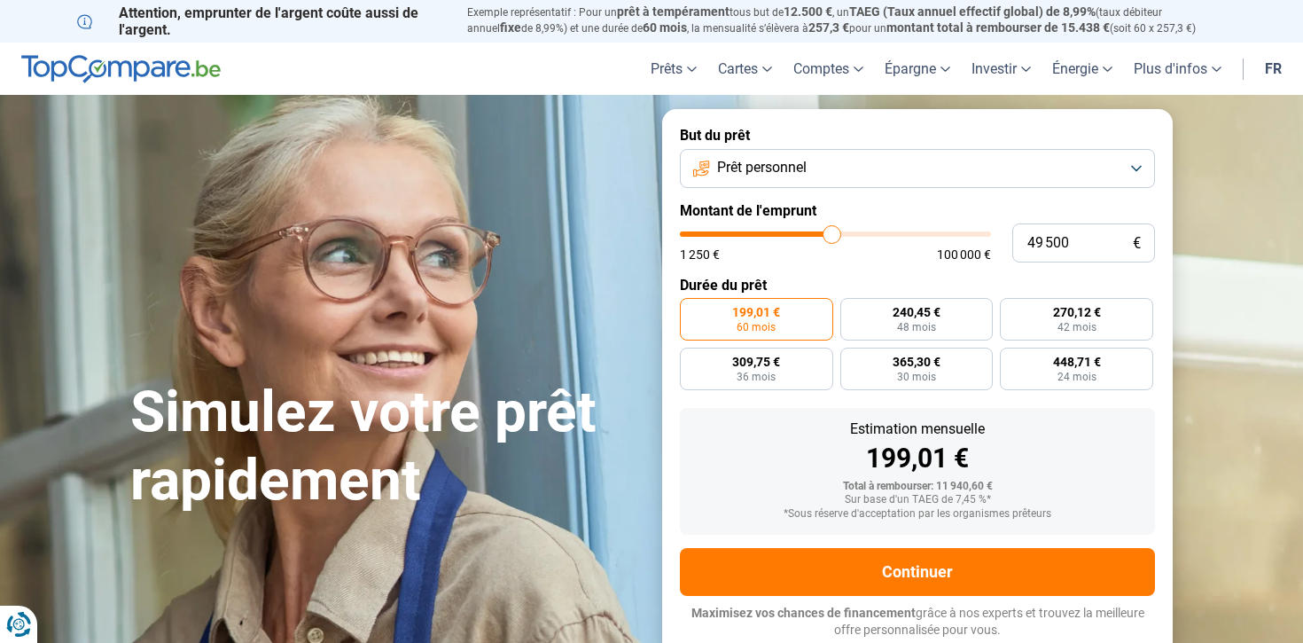
type input "49750"
type input "50 000"
type input "50000"
type input "50 250"
type input "50250"
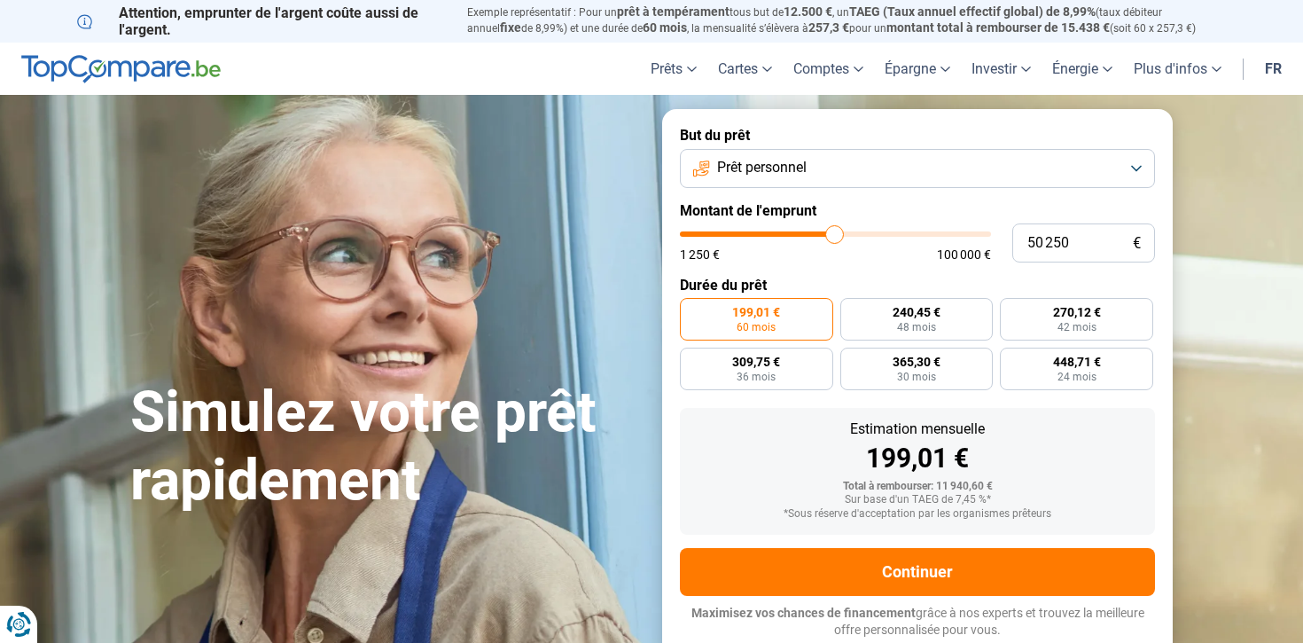
type input "50 500"
type input "50500"
type input "50 250"
type input "50250"
type input "50 000"
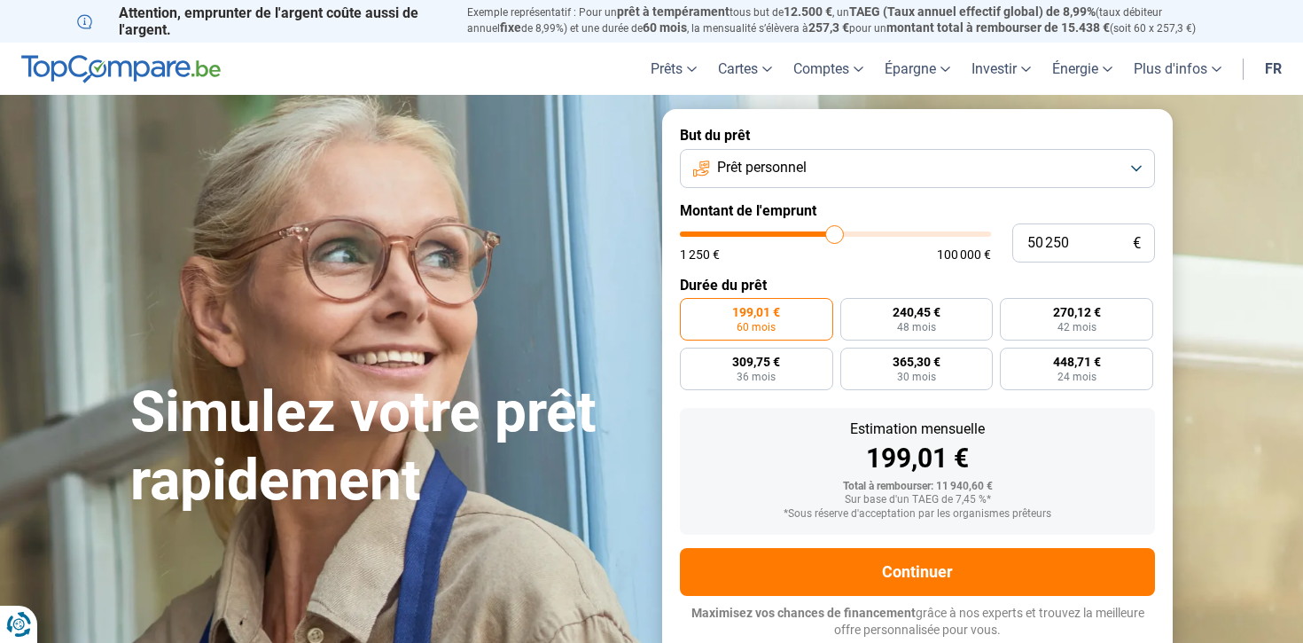
type input "50000"
type input "49 750"
type input "49750"
type input "49 500"
type input "49500"
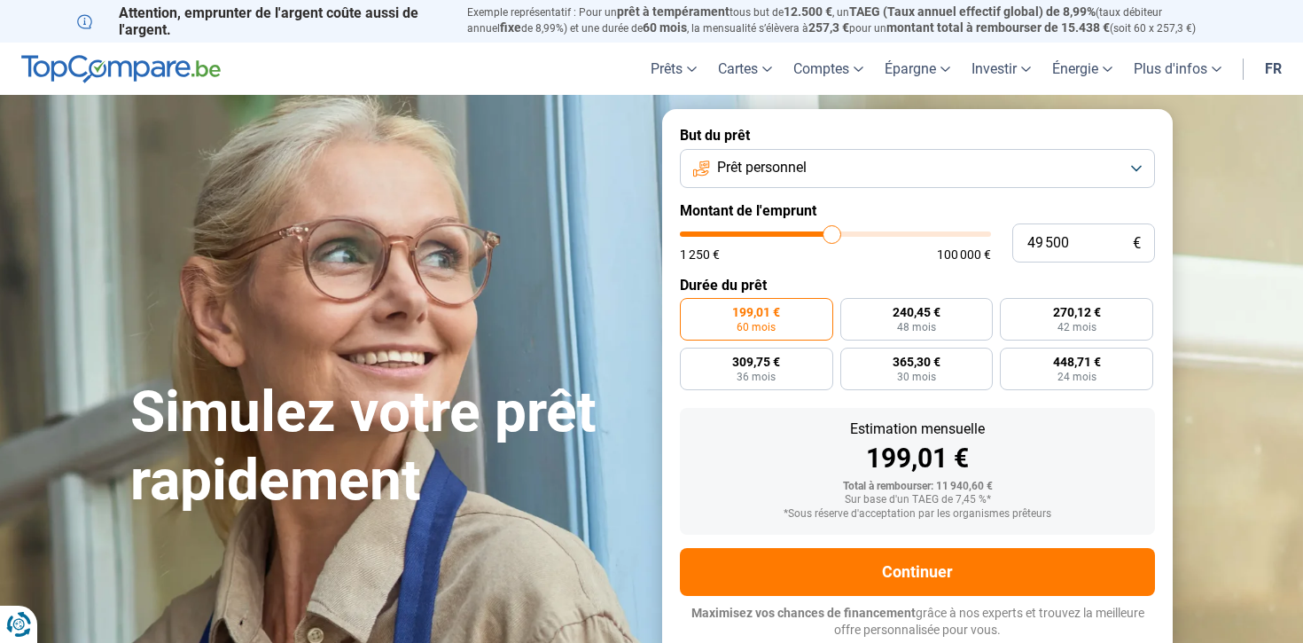
type input "49 750"
type input "49750"
type input "50 000"
drag, startPoint x: 718, startPoint y: 234, endPoint x: 834, endPoint y: 239, distance: 116.3
type input "50000"
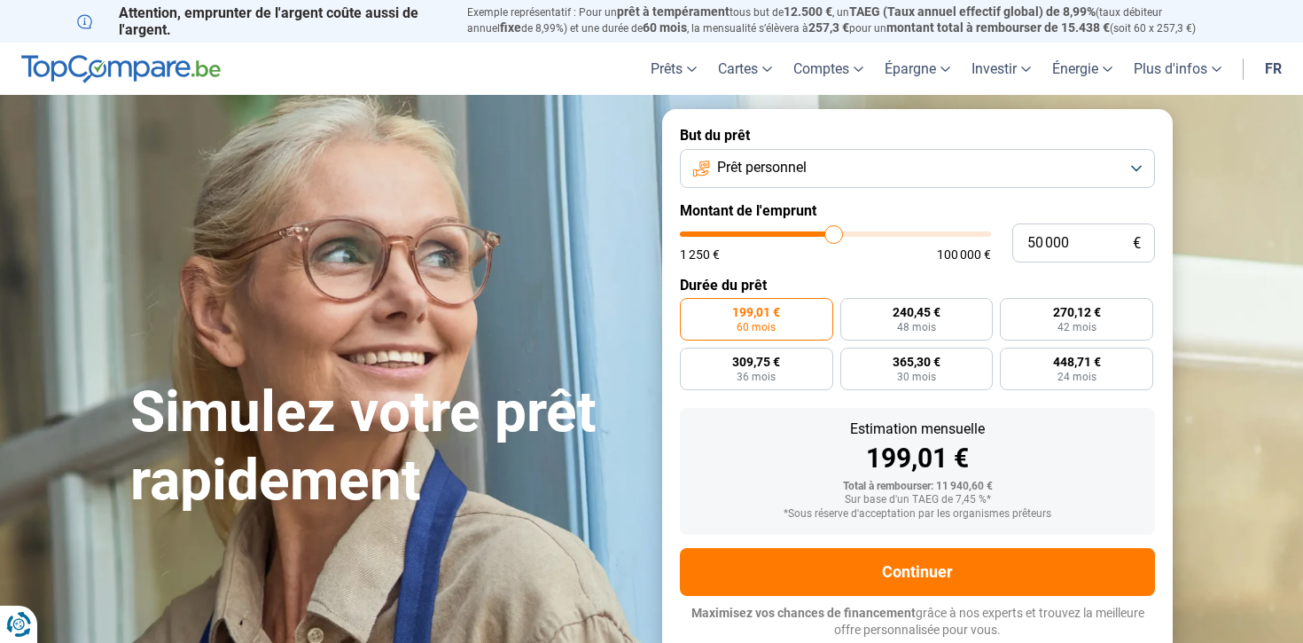
click at [834, 237] on input "range" at bounding box center [835, 233] width 311 height 5
radio input "false"
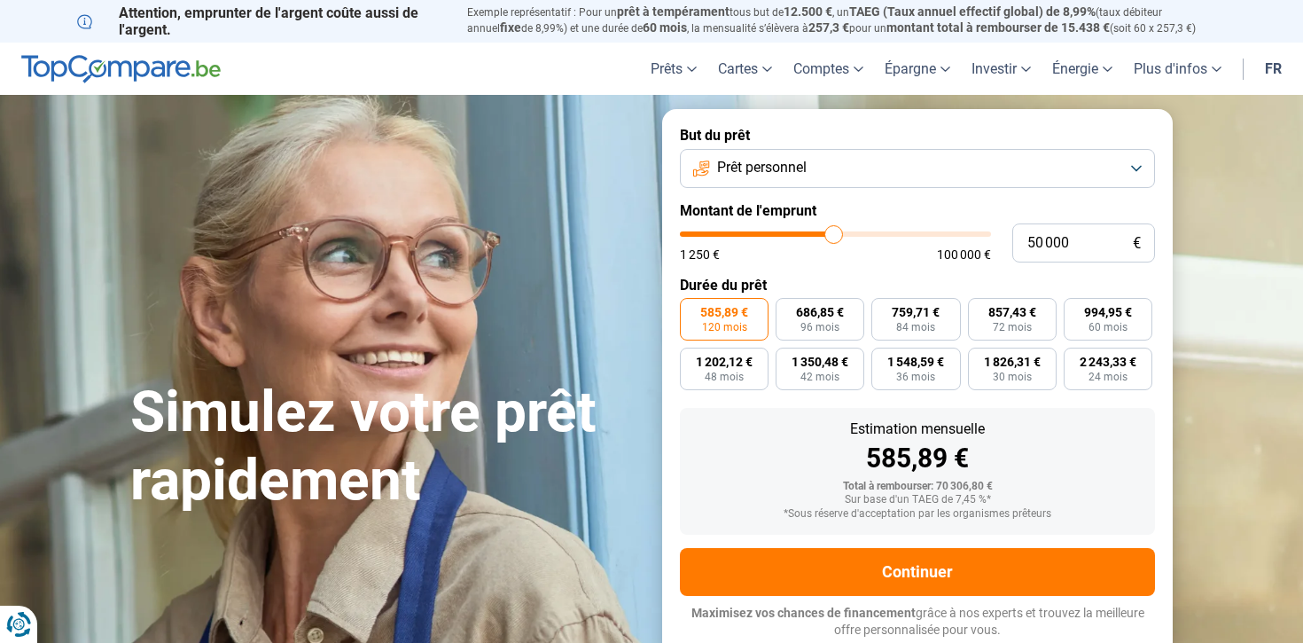
click at [970, 160] on button "Prêt personnel" at bounding box center [917, 168] width 475 height 39
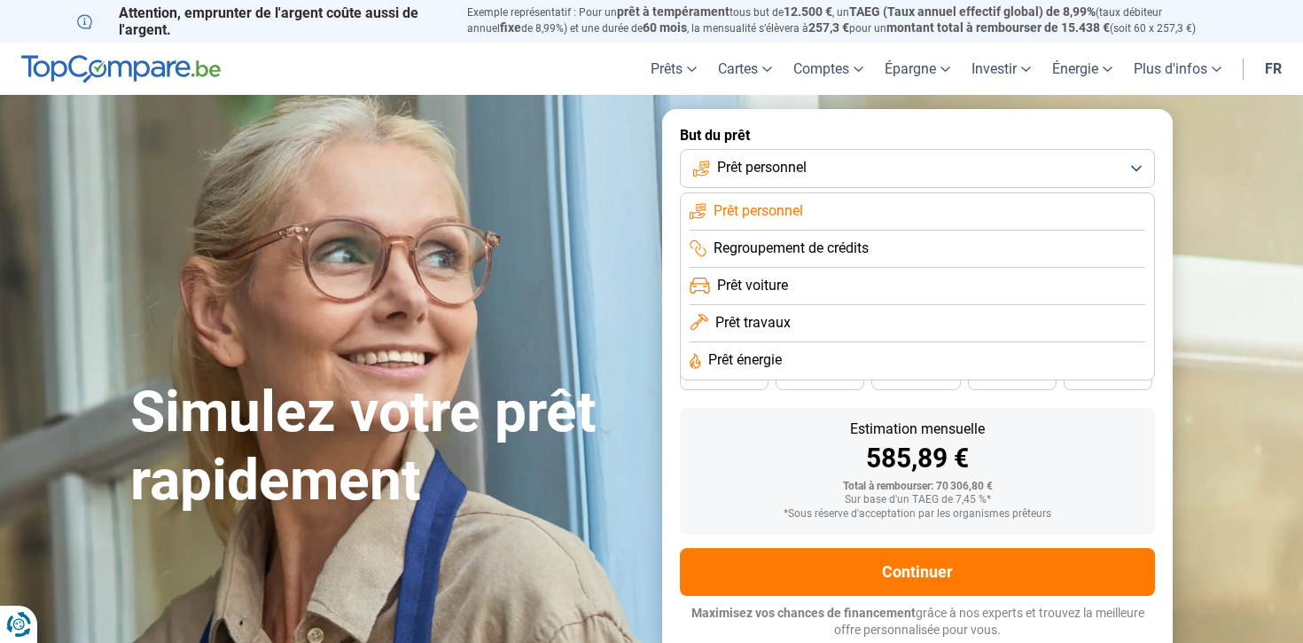
click at [770, 324] on span "Prêt travaux" at bounding box center [752, 323] width 75 height 20
